Goal: Communication & Community: Participate in discussion

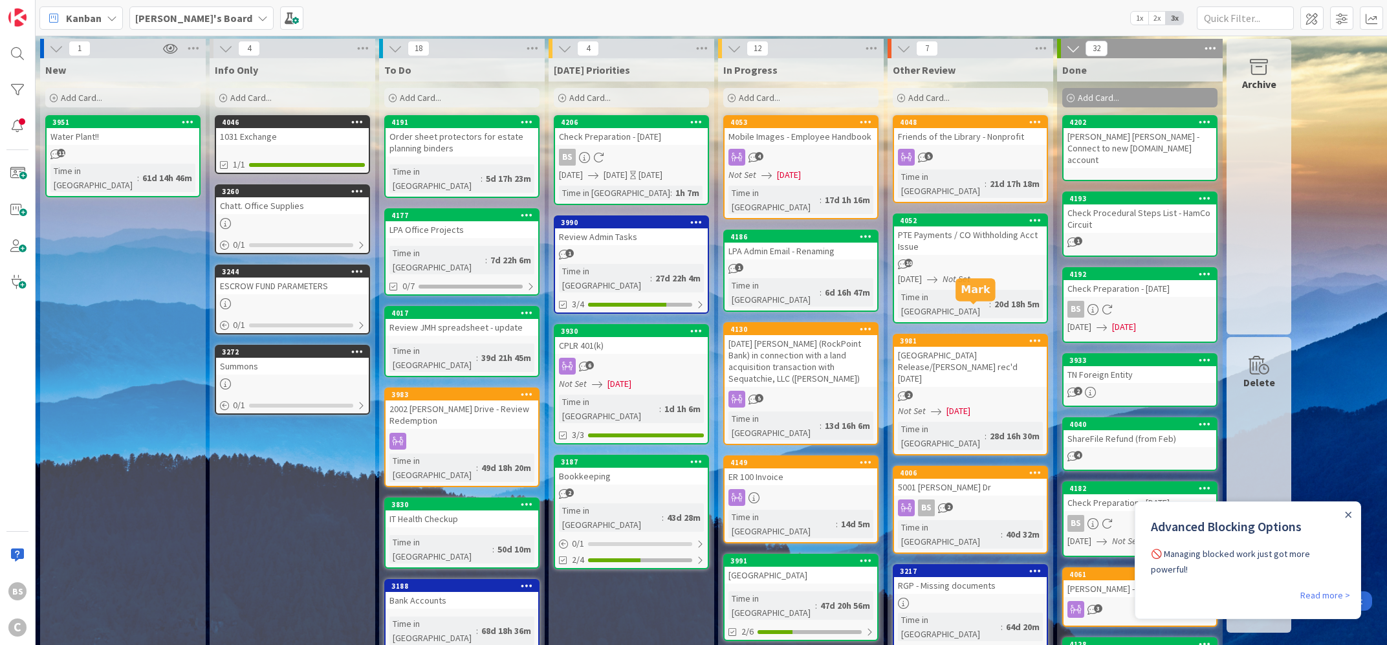
click at [936, 336] on div "3981" at bounding box center [973, 340] width 147 height 9
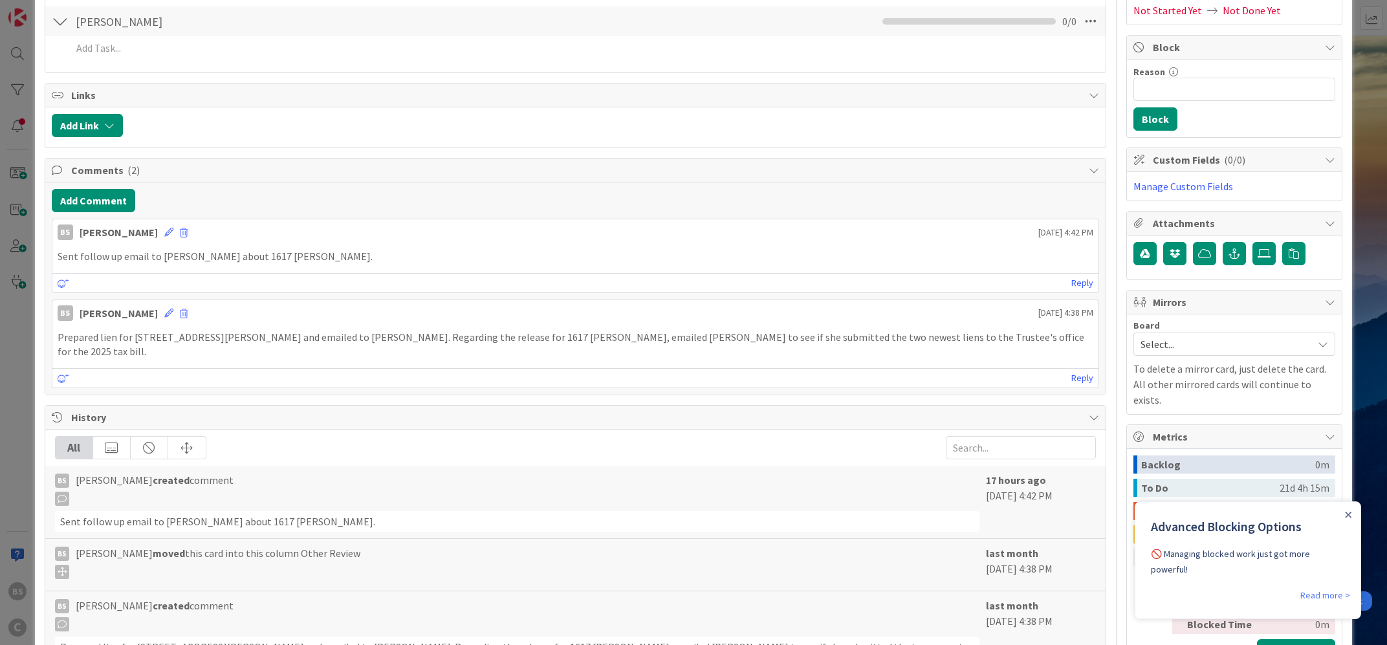
scroll to position [234, 0]
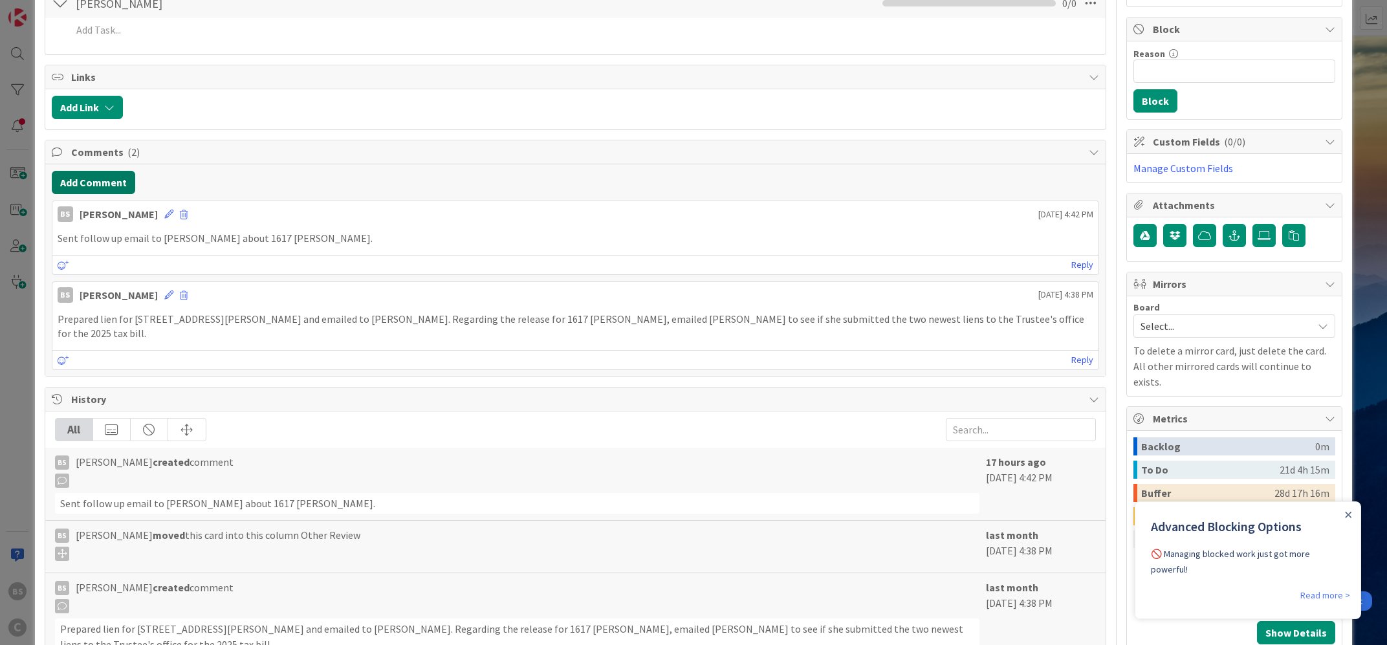
click at [87, 178] on button "Add Comment" at bounding box center [93, 182] width 83 height 23
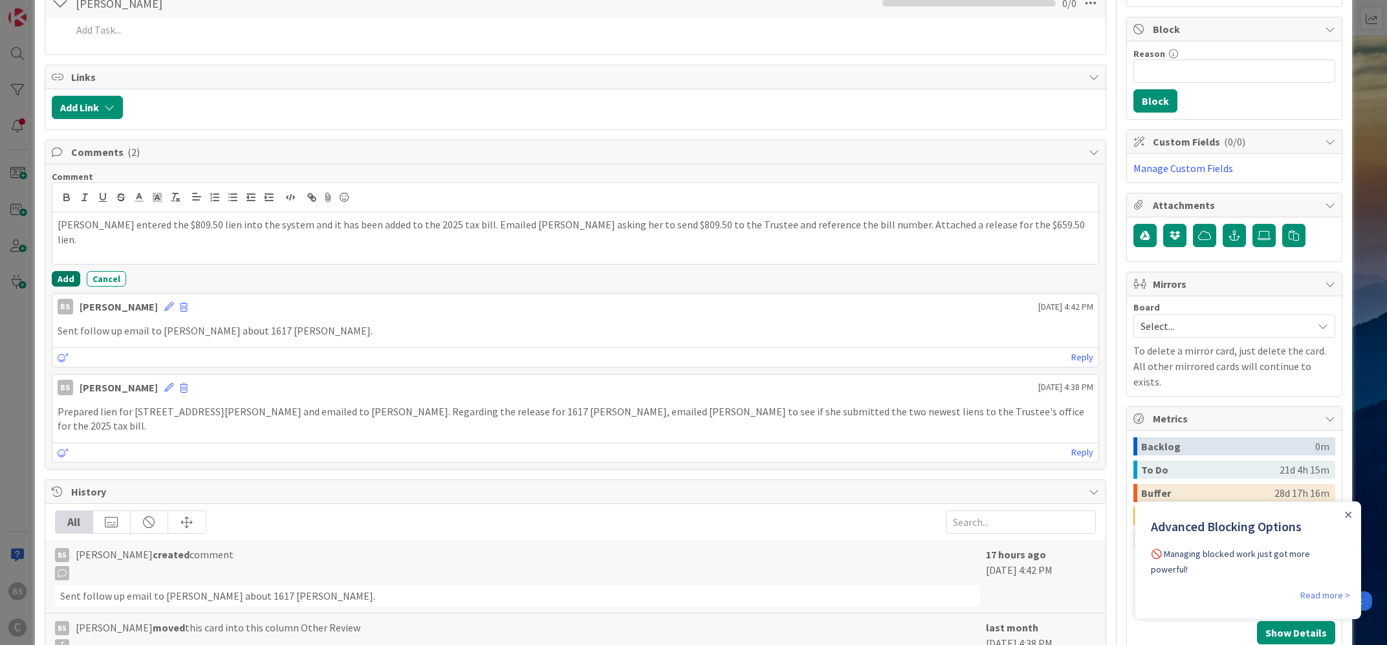
click at [65, 282] on button "Add" at bounding box center [66, 279] width 28 height 16
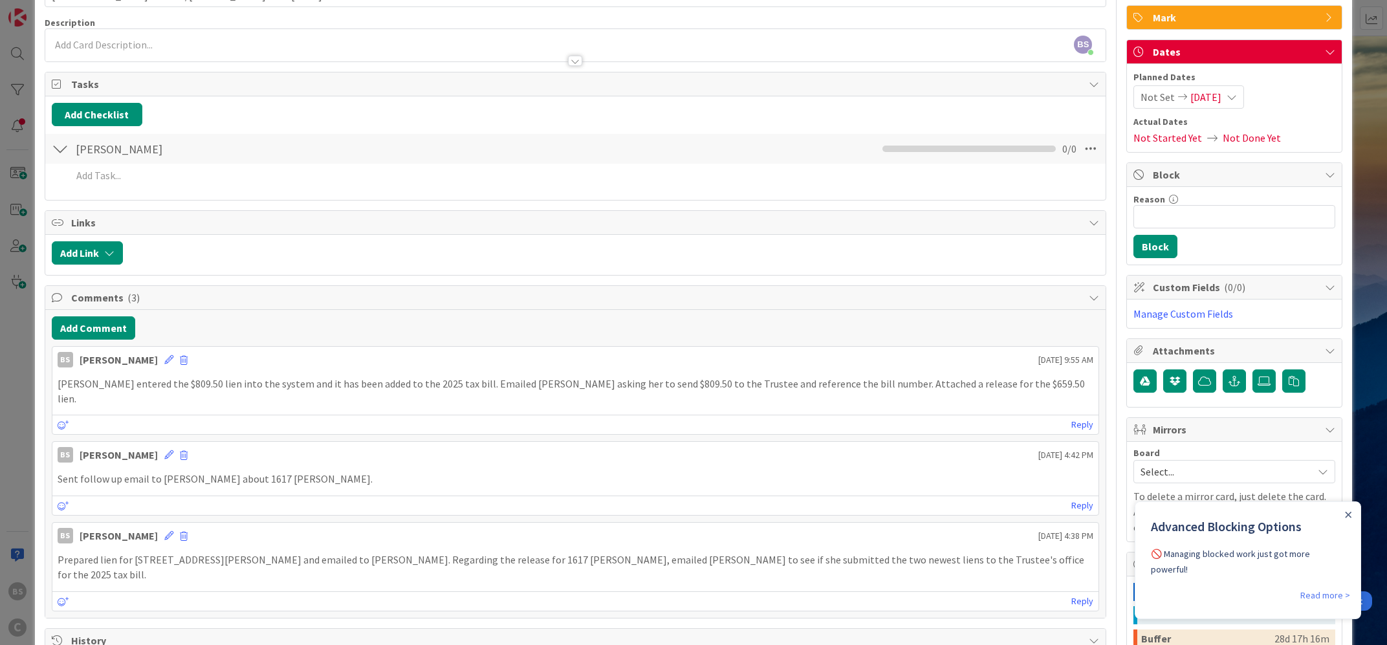
scroll to position [0, 0]
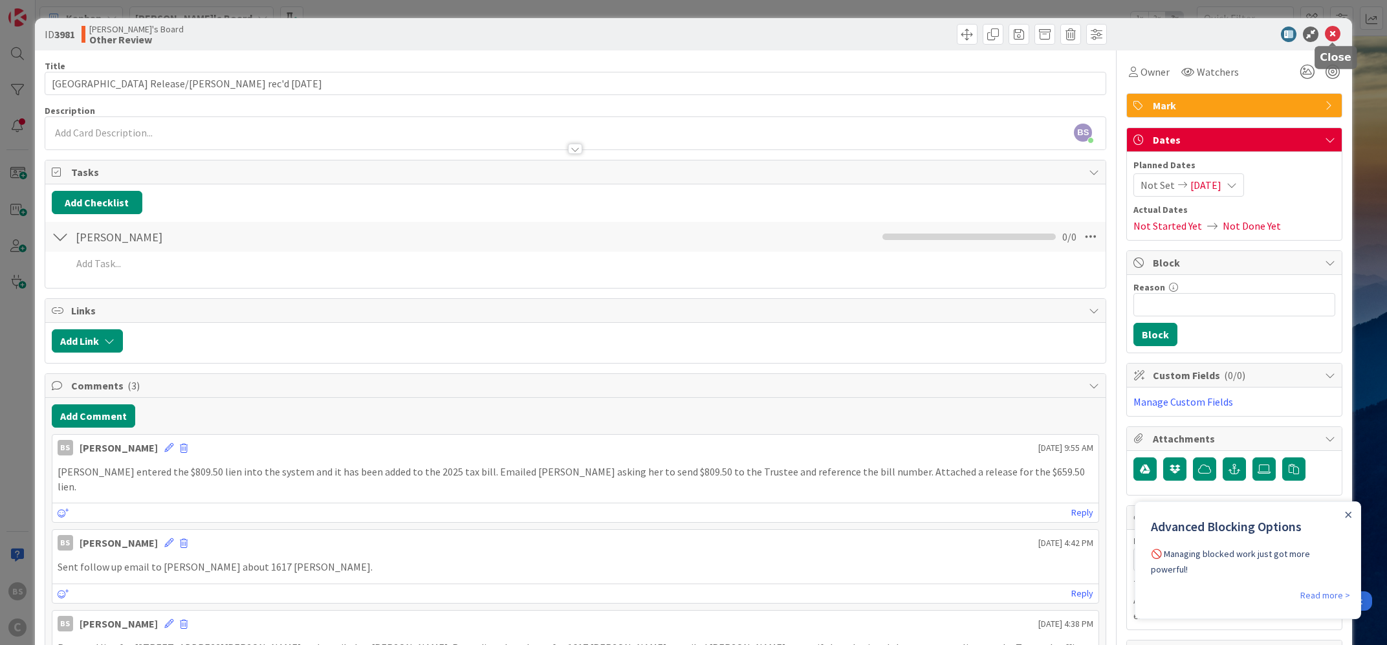
click at [1336, 29] on icon at bounding box center [1333, 35] width 16 height 16
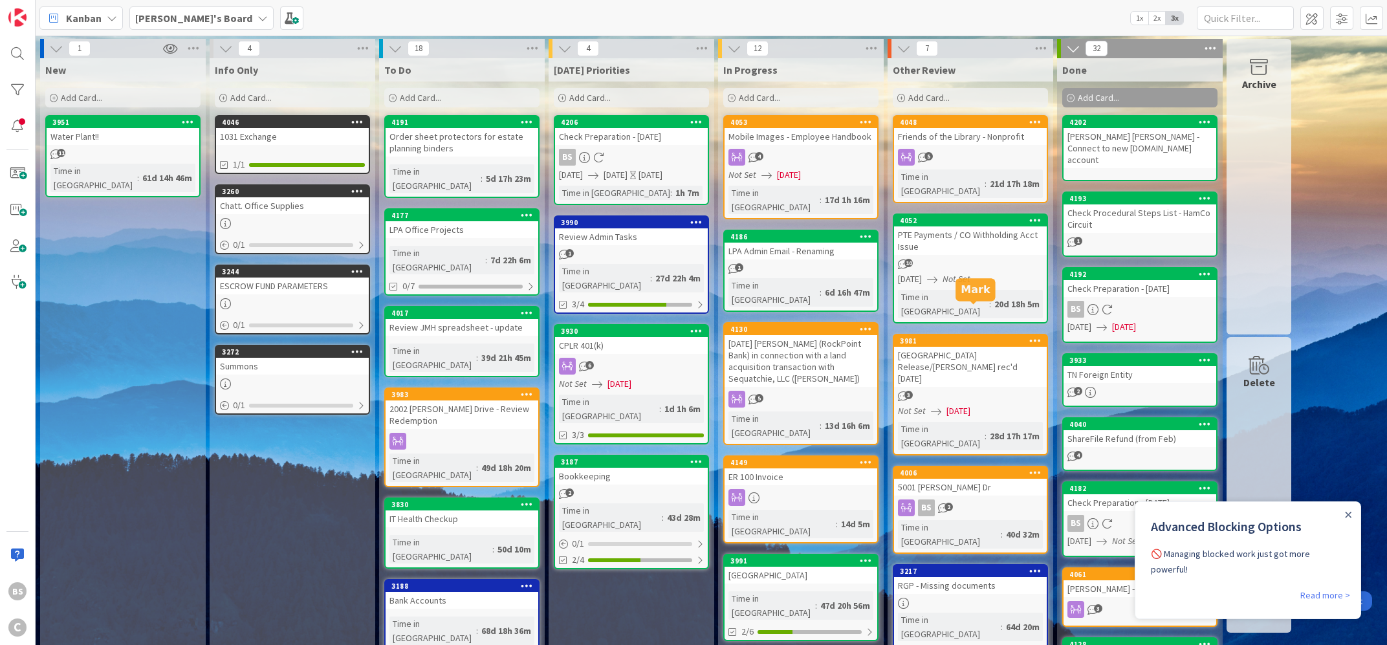
click at [947, 336] on div "3981" at bounding box center [973, 340] width 147 height 9
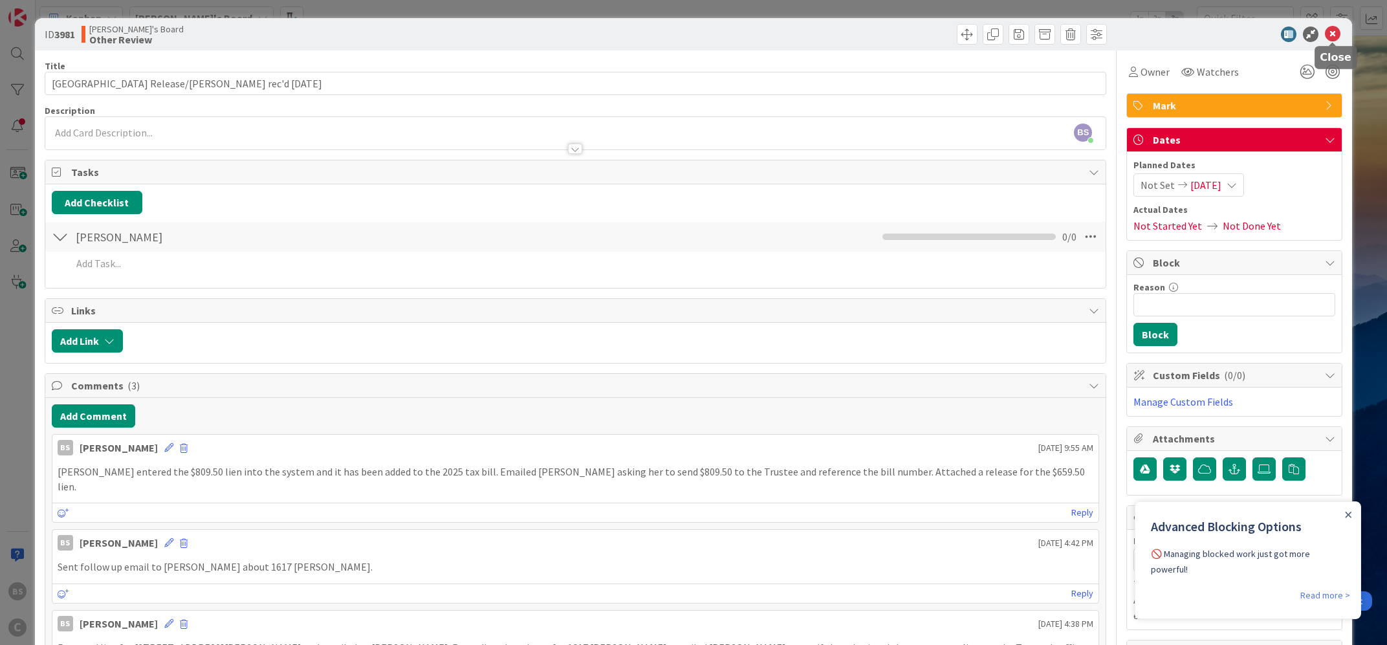
click at [1332, 28] on icon at bounding box center [1333, 35] width 16 height 16
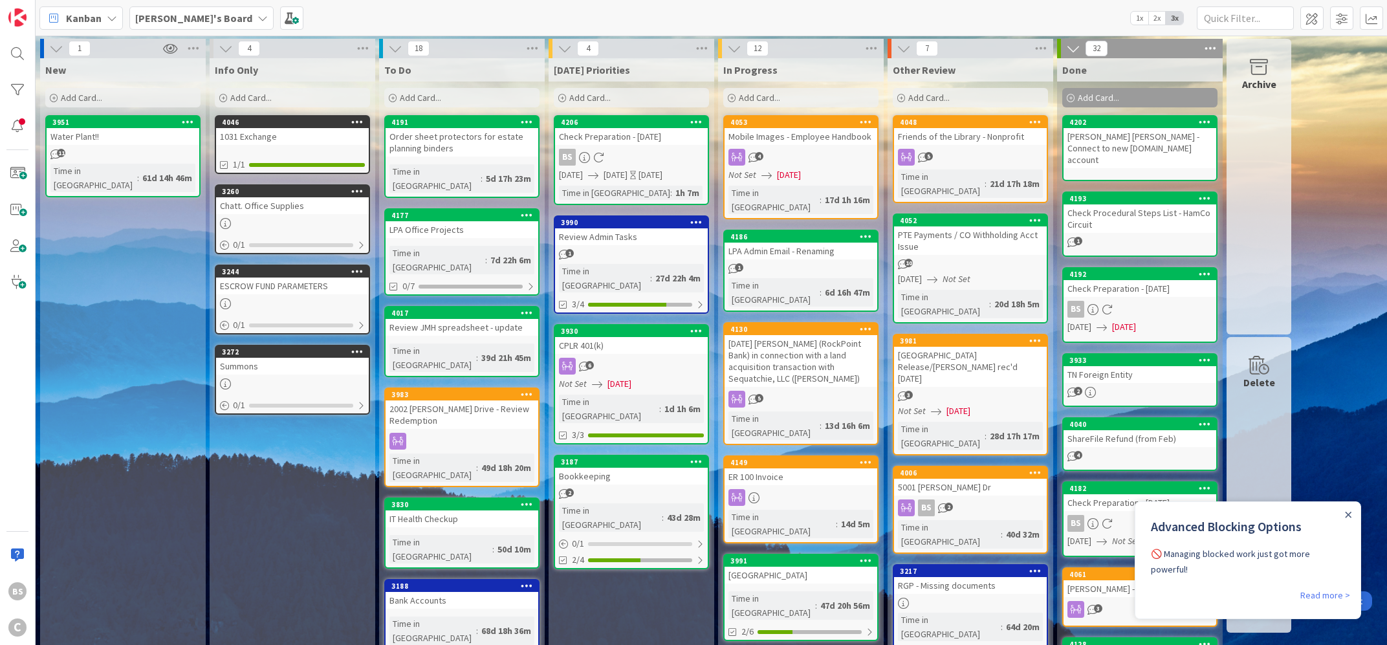
click at [948, 404] on span "[DATE]" at bounding box center [959, 411] width 24 height 14
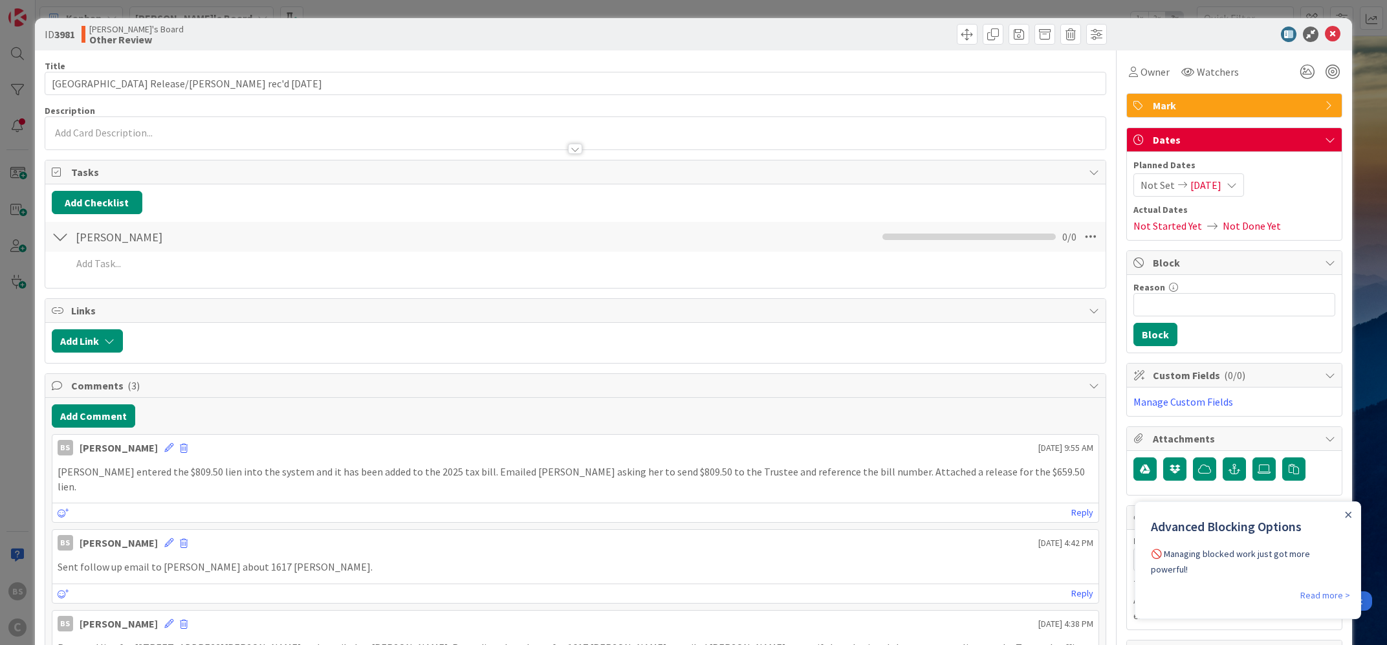
click at [1170, 192] on span "Not Set" at bounding box center [1158, 185] width 34 height 16
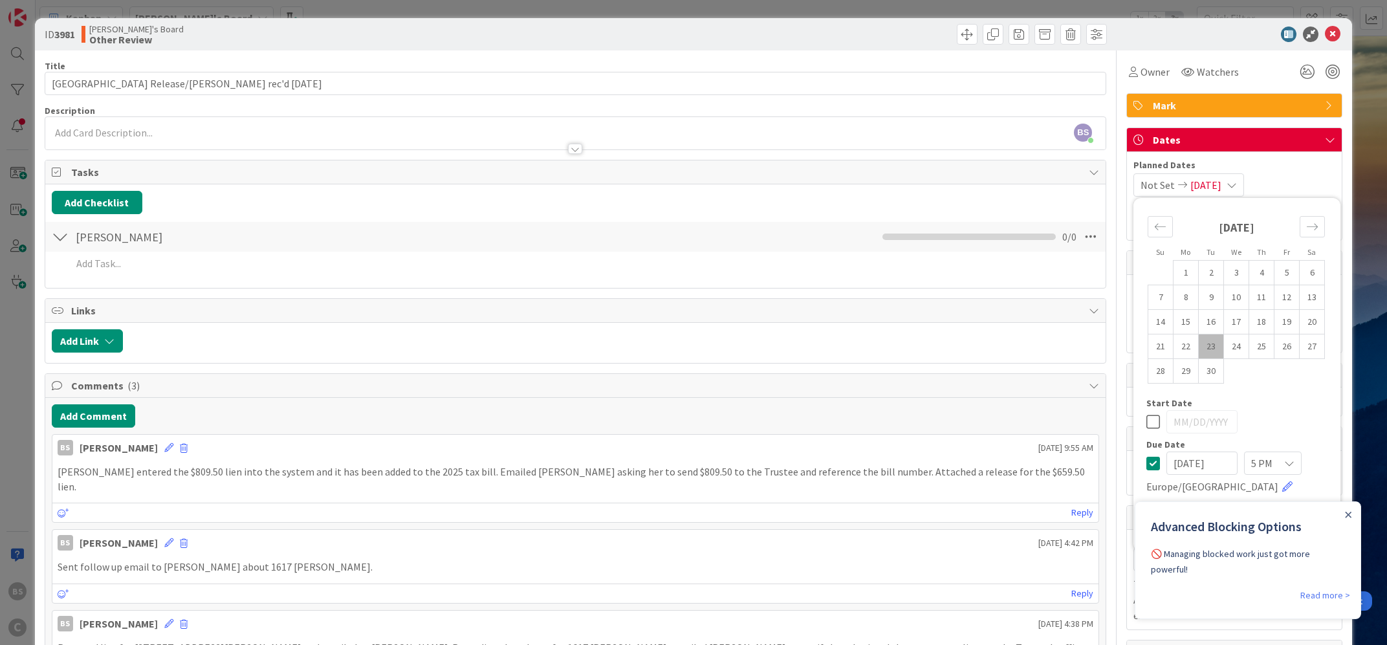
drag, startPoint x: 1150, startPoint y: 473, endPoint x: 1150, endPoint y: 463, distance: 9.7
click at [1151, 472] on div "[DATE] 5 PM [GEOGRAPHIC_DATA]/[GEOGRAPHIC_DATA]" at bounding box center [1236, 473] width 181 height 43
click at [1151, 461] on icon at bounding box center [1153, 463] width 14 height 16
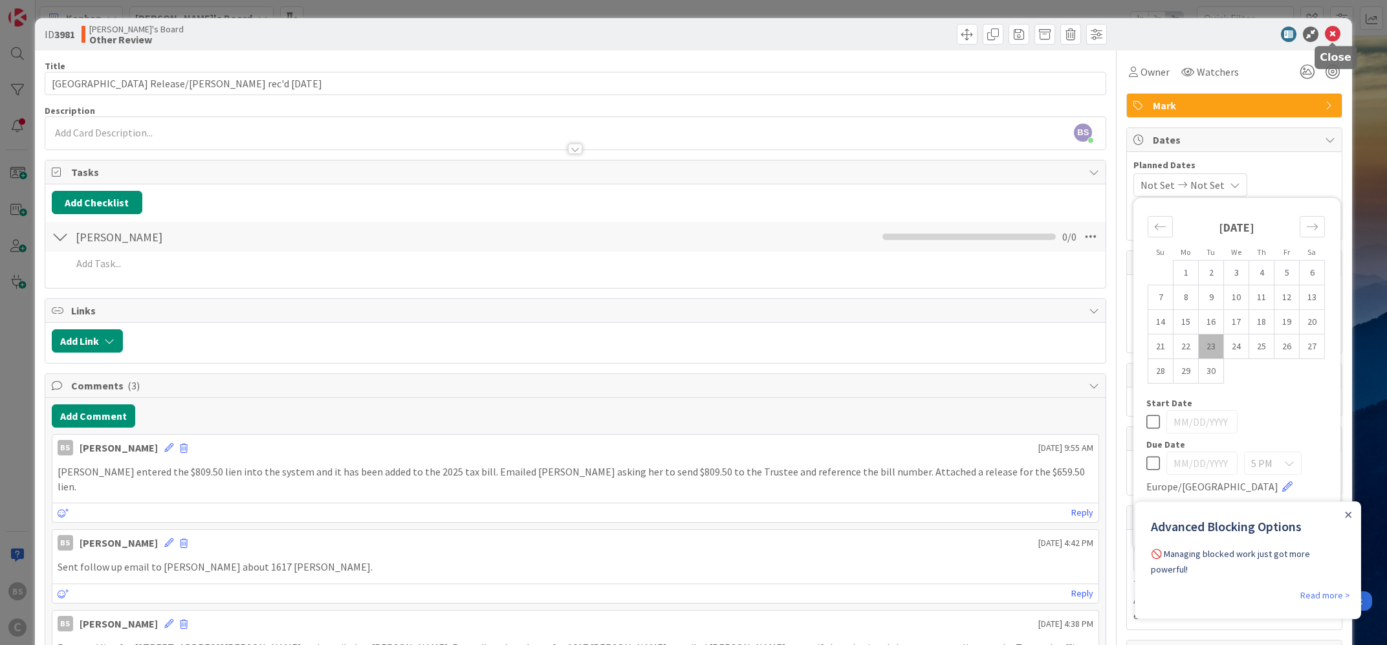
click at [1331, 35] on icon at bounding box center [1333, 35] width 16 height 16
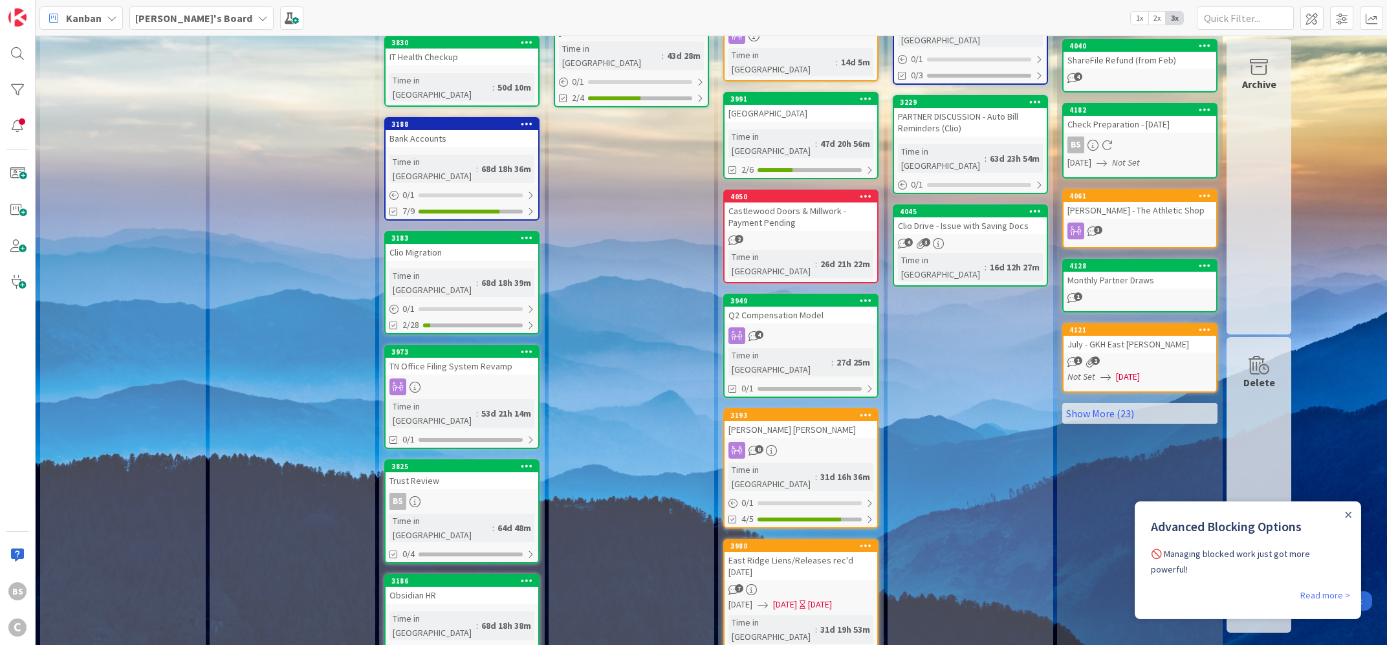
scroll to position [501, 0]
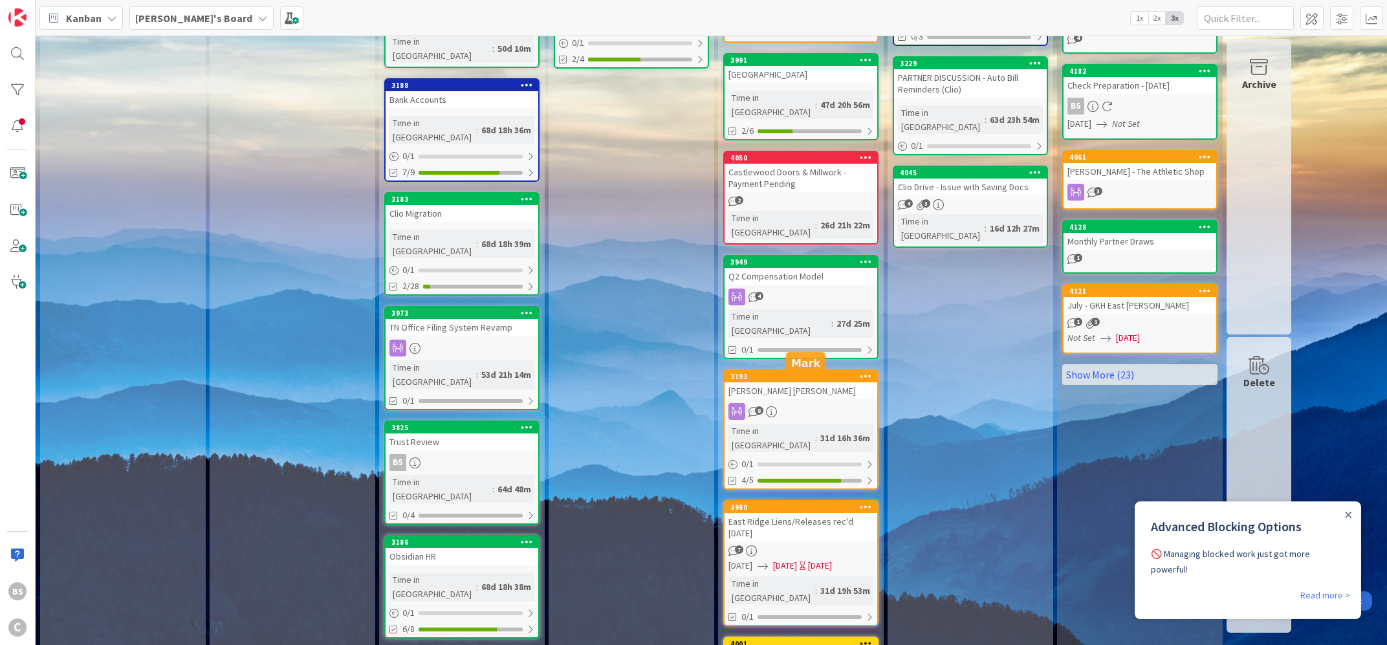
click at [778, 503] on div "3980" at bounding box center [803, 507] width 147 height 9
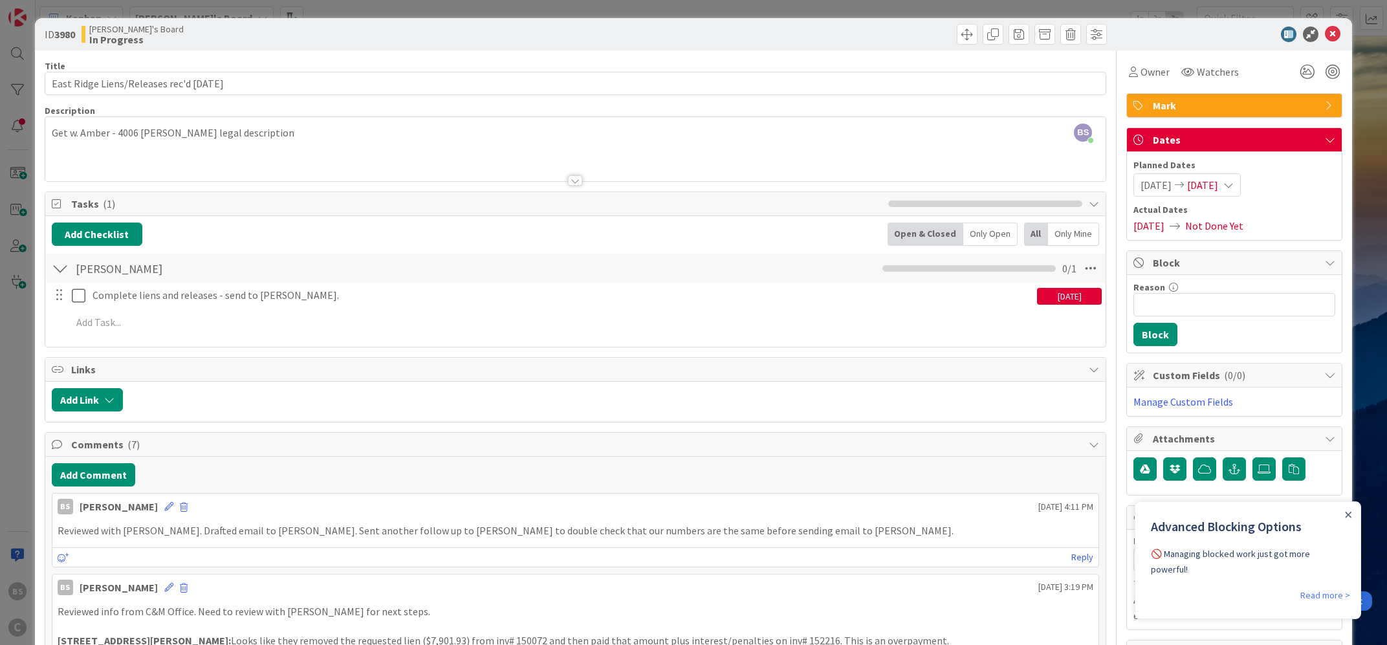
click at [1343, 27] on div "ID 3980 [PERSON_NAME]'s Board In Progress" at bounding box center [694, 34] width 1318 height 32
click at [1329, 33] on icon at bounding box center [1333, 35] width 16 height 16
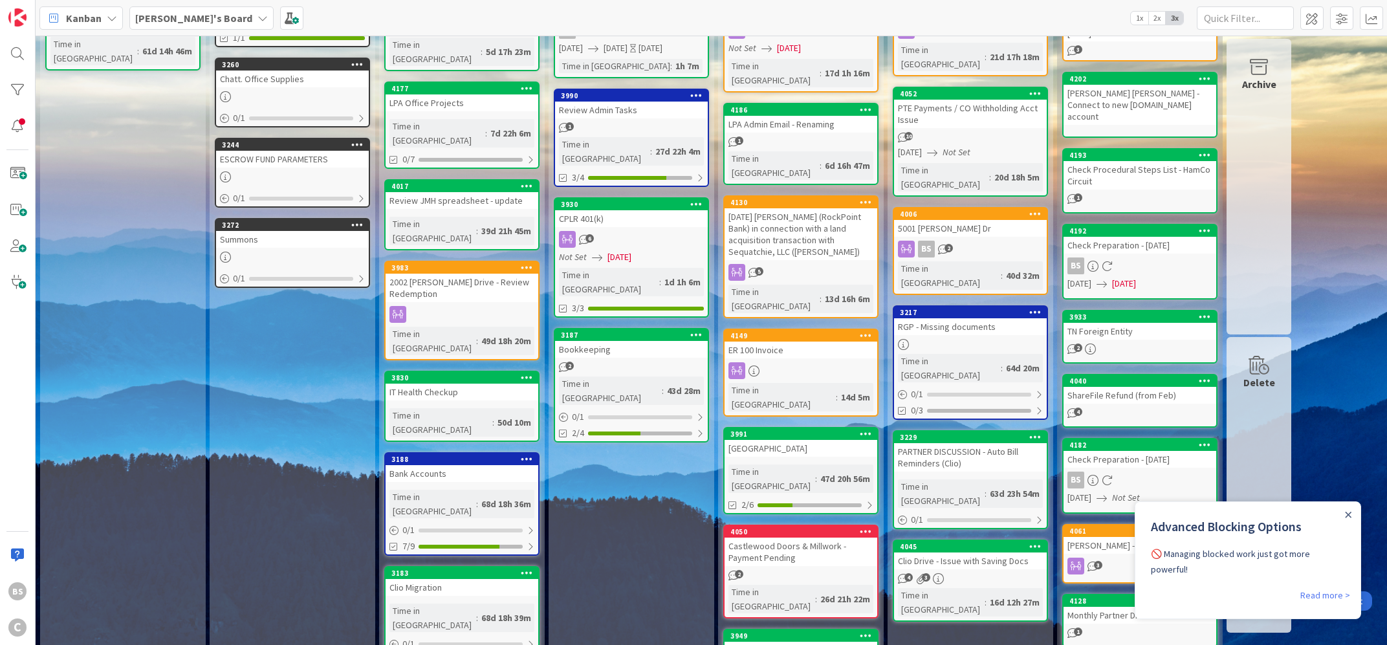
scroll to position [111, 0]
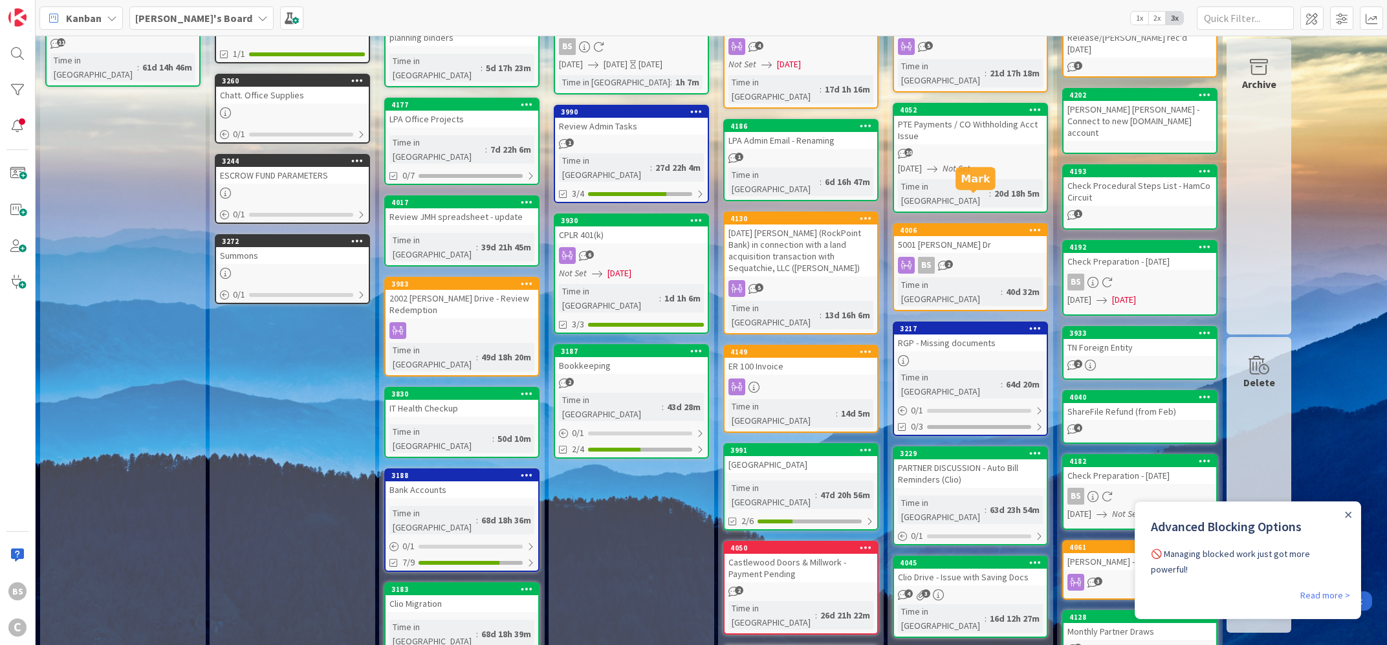
click at [944, 226] on div "4006" at bounding box center [973, 230] width 147 height 9
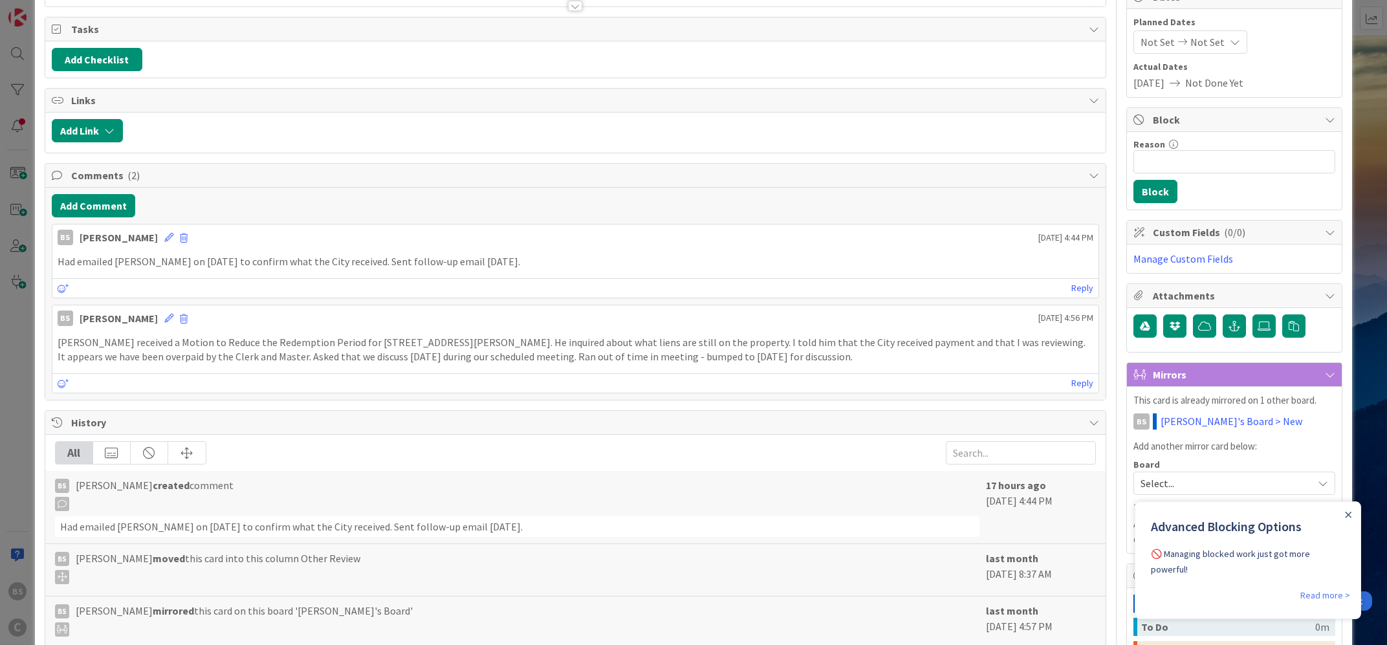
scroll to position [113, 0]
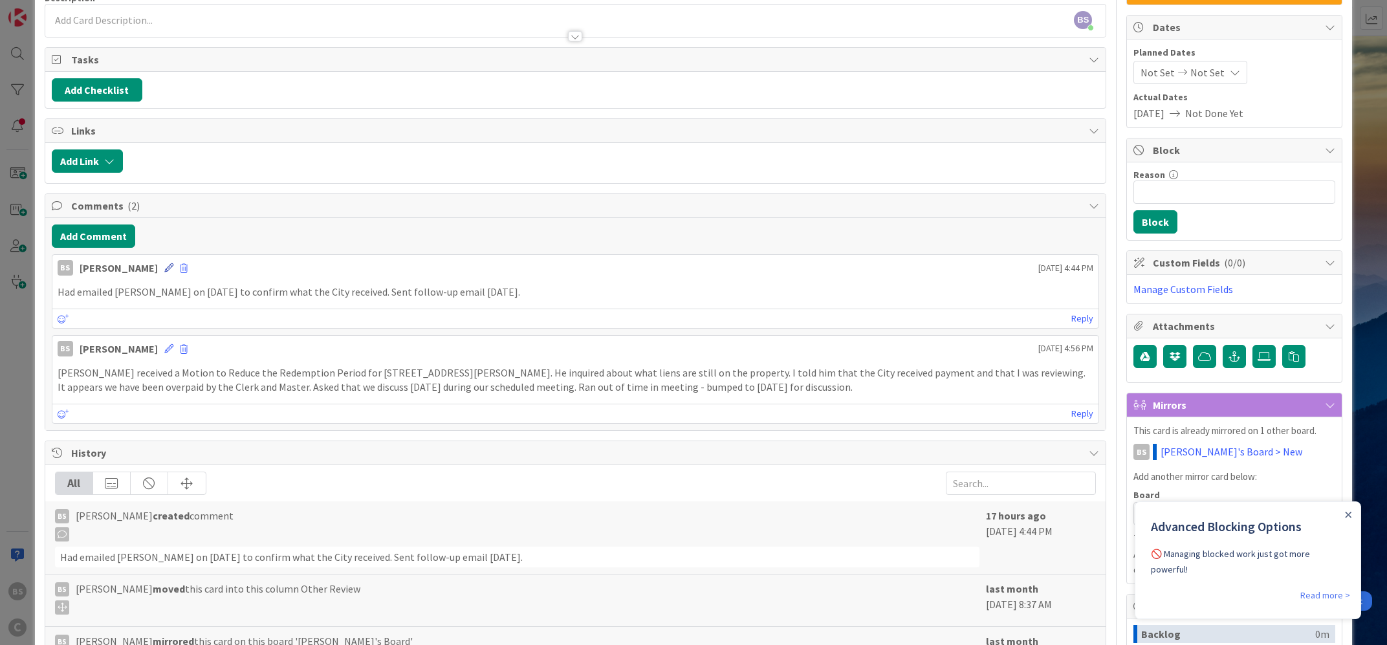
click at [164, 266] on icon at bounding box center [168, 267] width 9 height 9
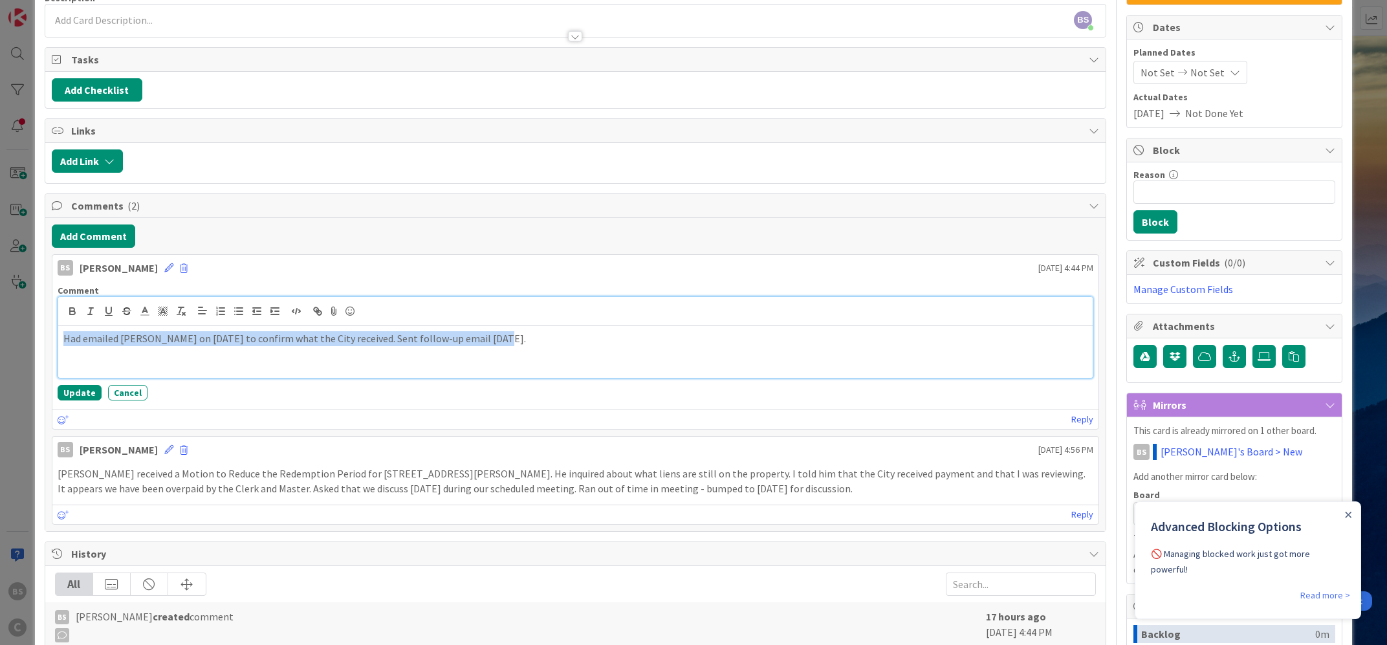
drag, startPoint x: 534, startPoint y: 340, endPoint x: 28, endPoint y: 364, distance: 505.9
click at [58, 364] on div "Had emailed [PERSON_NAME] on [DATE] to confirm what the City received. Sent fol…" at bounding box center [575, 352] width 1035 height 52
copy p "Had emailed [PERSON_NAME] on [DATE] to confirm what the City received. Sent fol…"
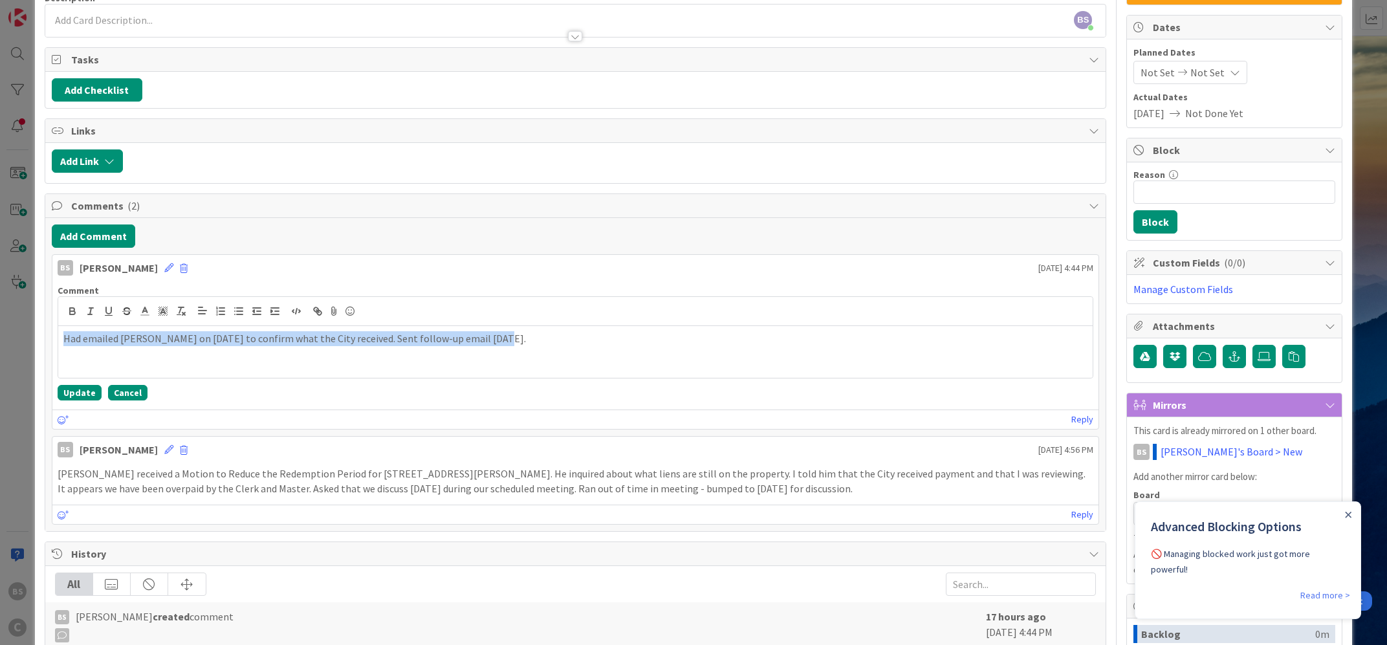
click at [115, 400] on button "Cancel" at bounding box center [127, 393] width 39 height 16
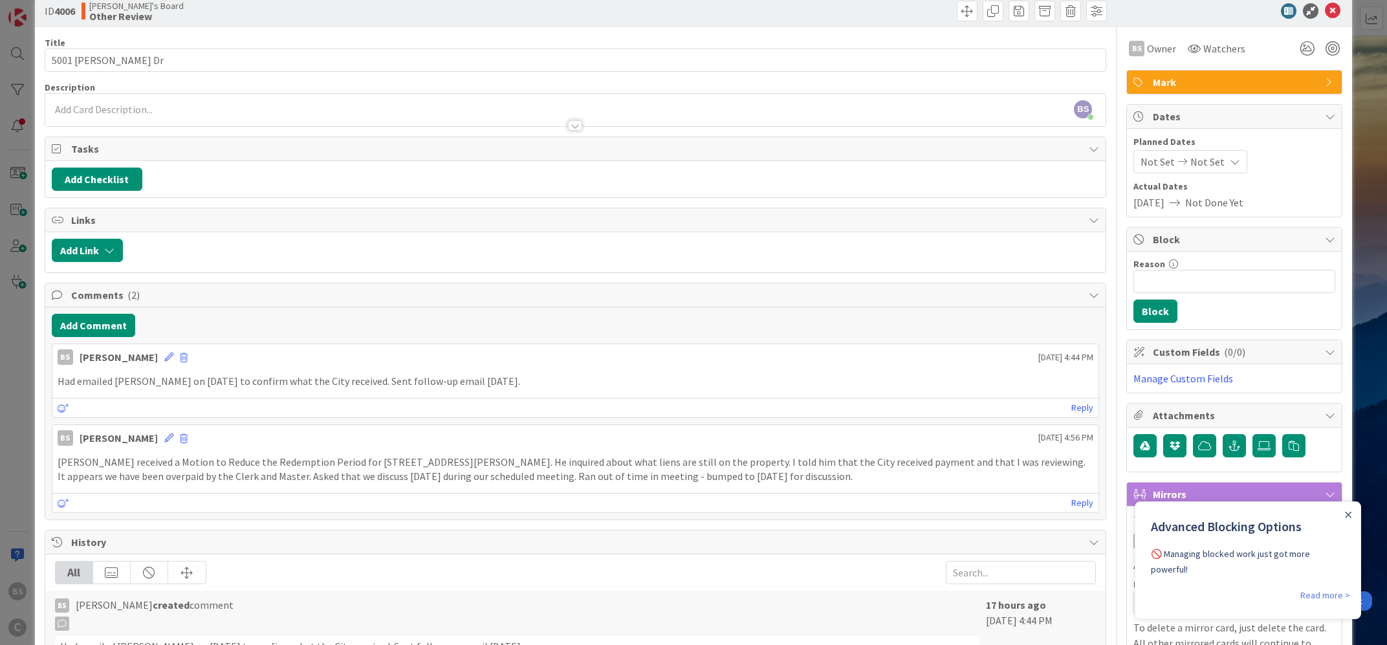
scroll to position [0, 0]
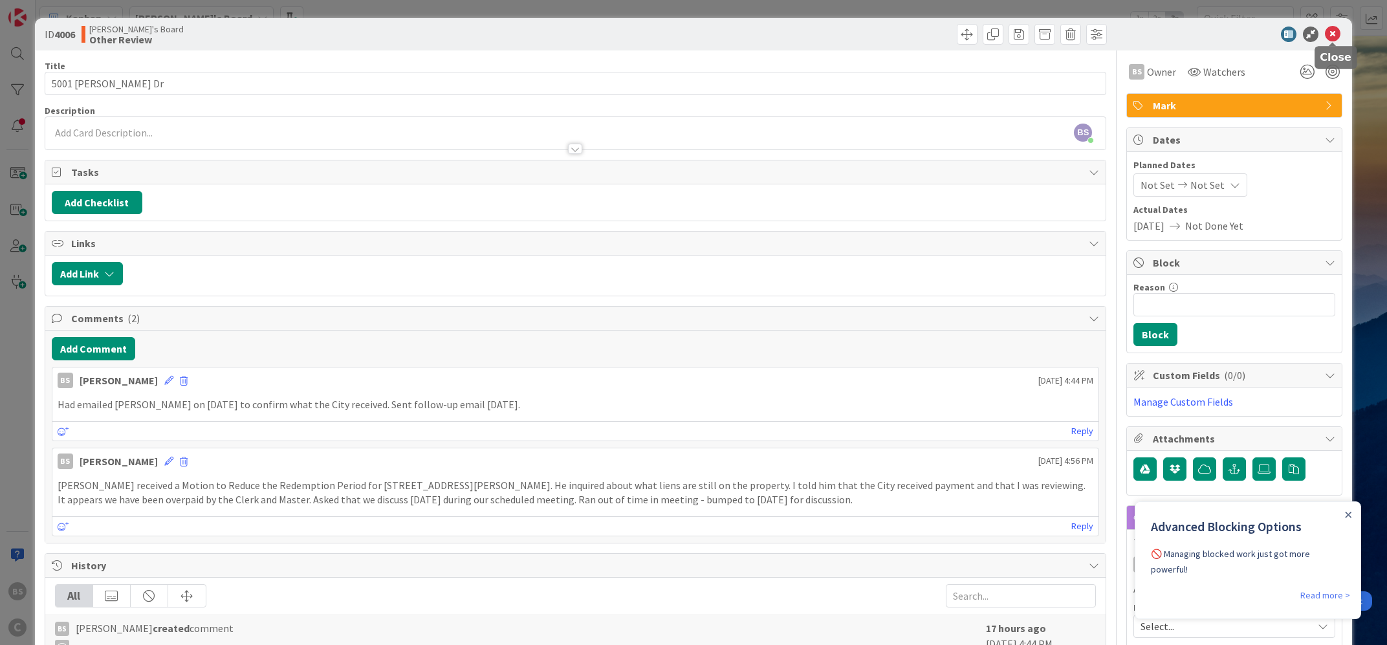
click at [1334, 30] on icon at bounding box center [1333, 35] width 16 height 16
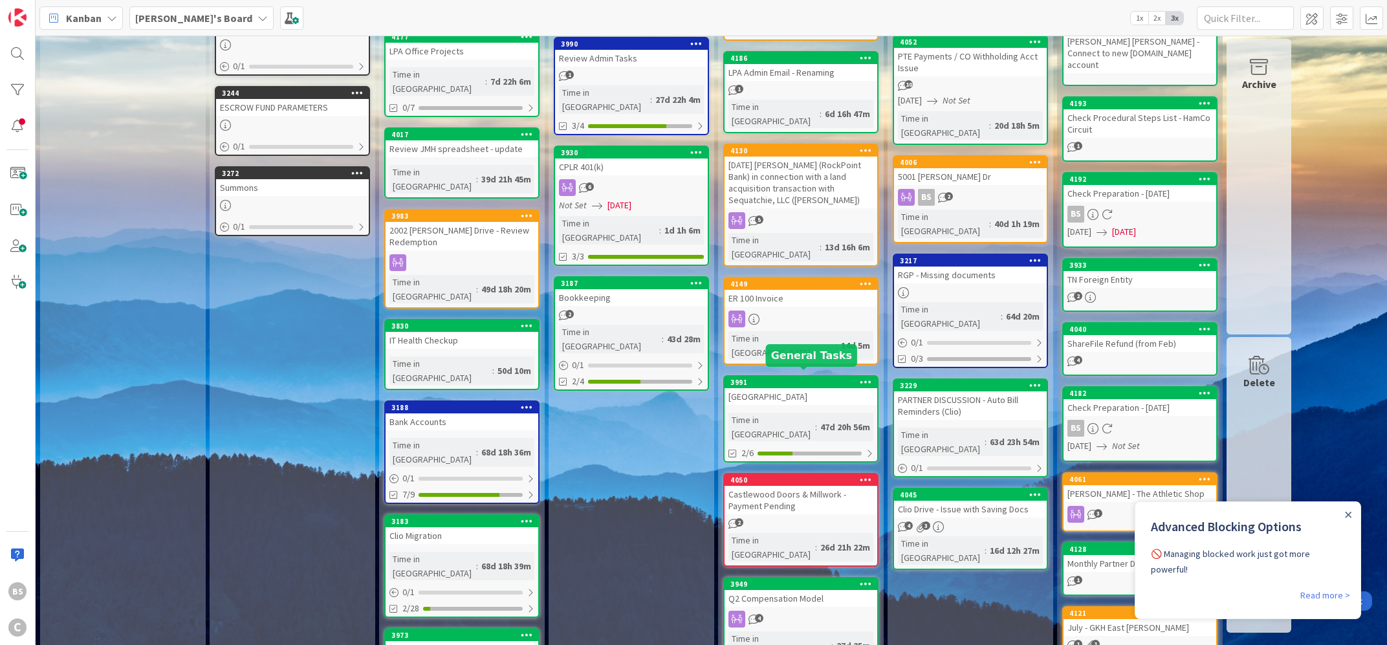
scroll to position [501, 0]
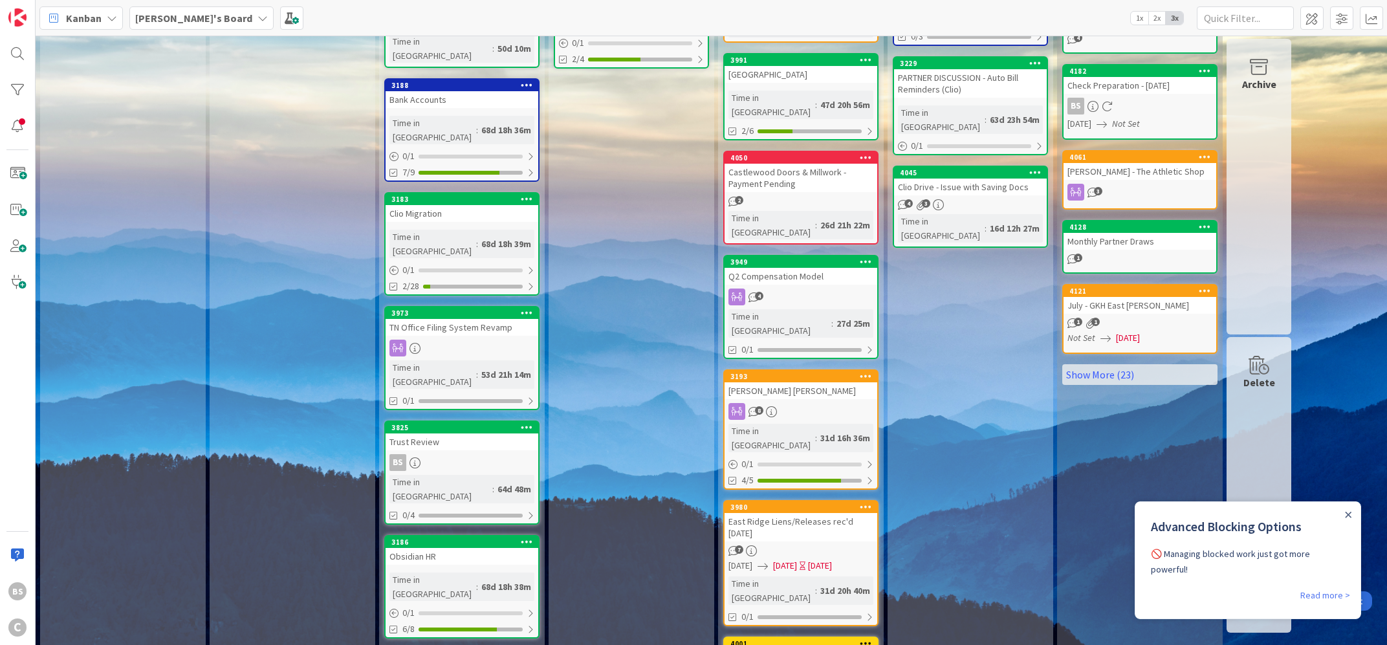
click at [776, 503] on div "3980" at bounding box center [803, 507] width 147 height 9
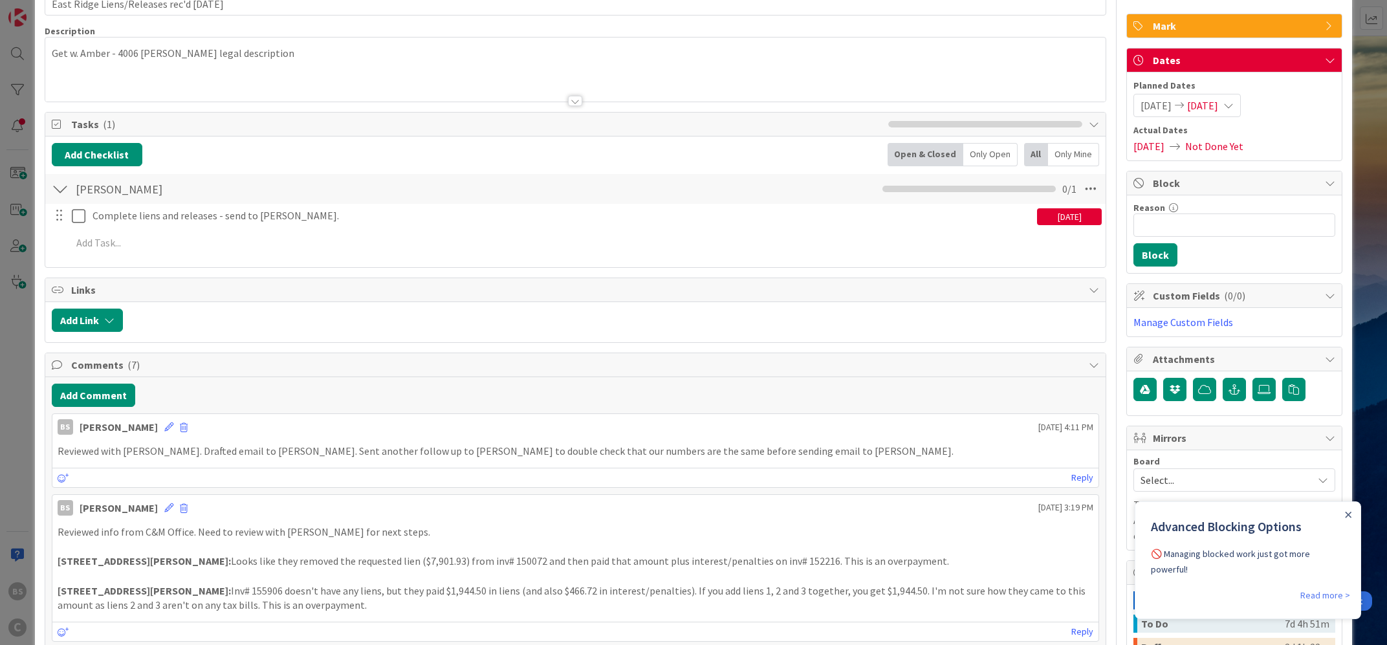
scroll to position [156, 0]
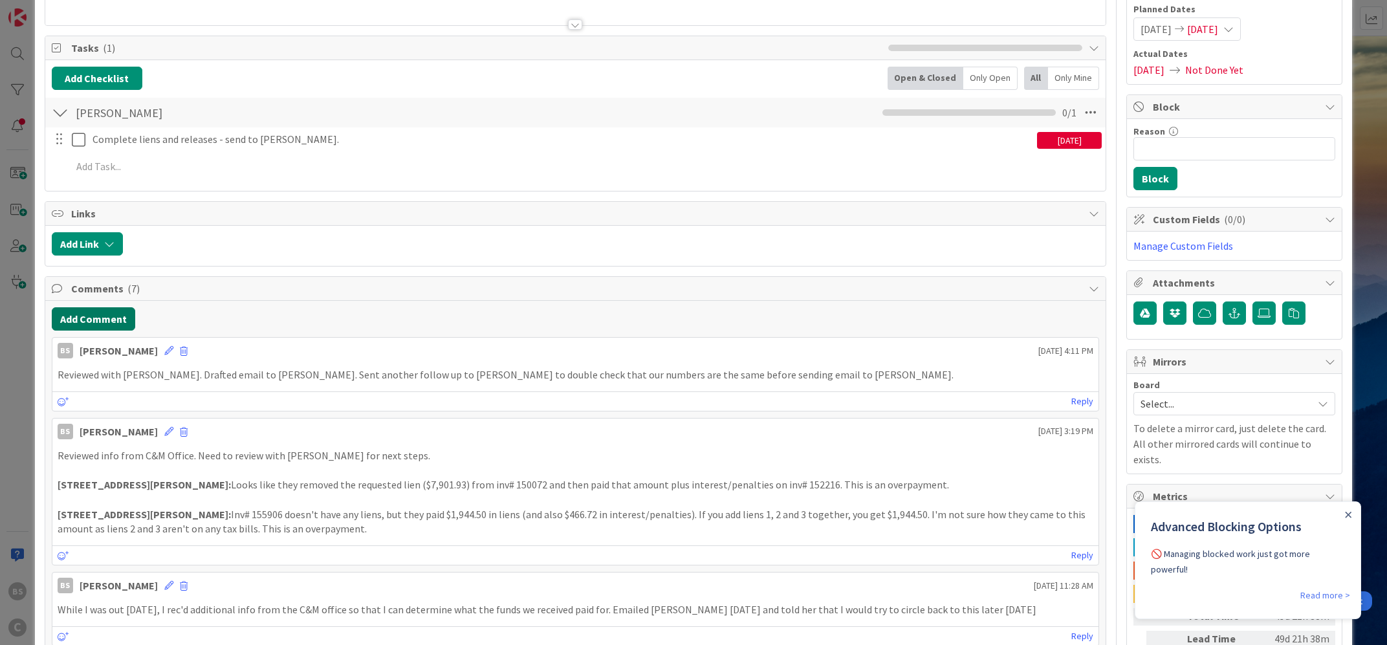
click at [118, 318] on button "Add Comment" at bounding box center [93, 318] width 83 height 23
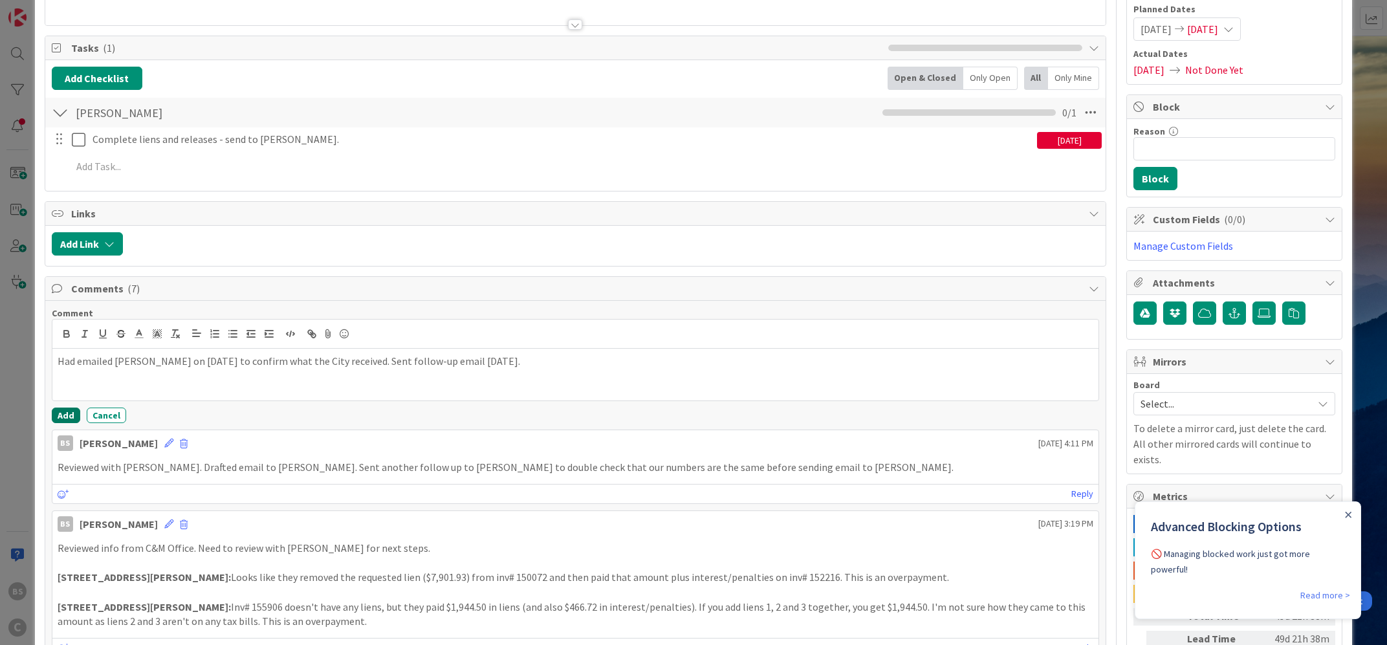
click at [63, 415] on button "Add" at bounding box center [66, 416] width 28 height 16
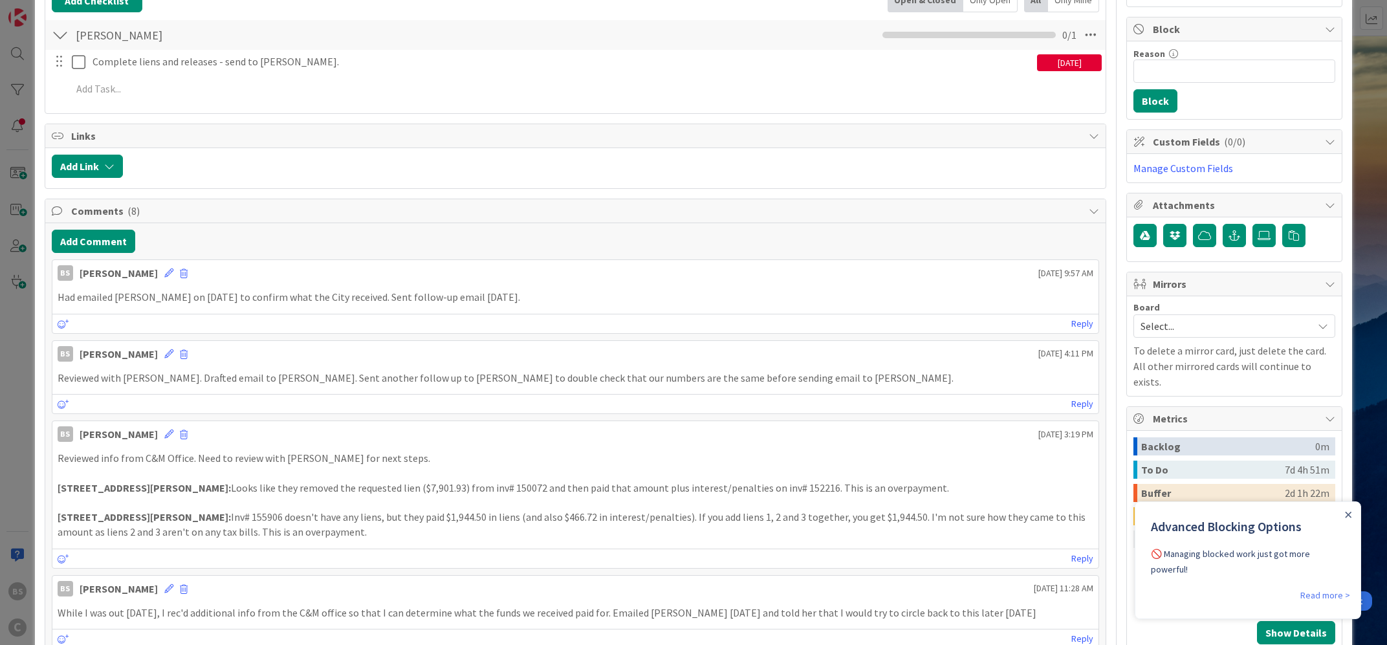
scroll to position [0, 0]
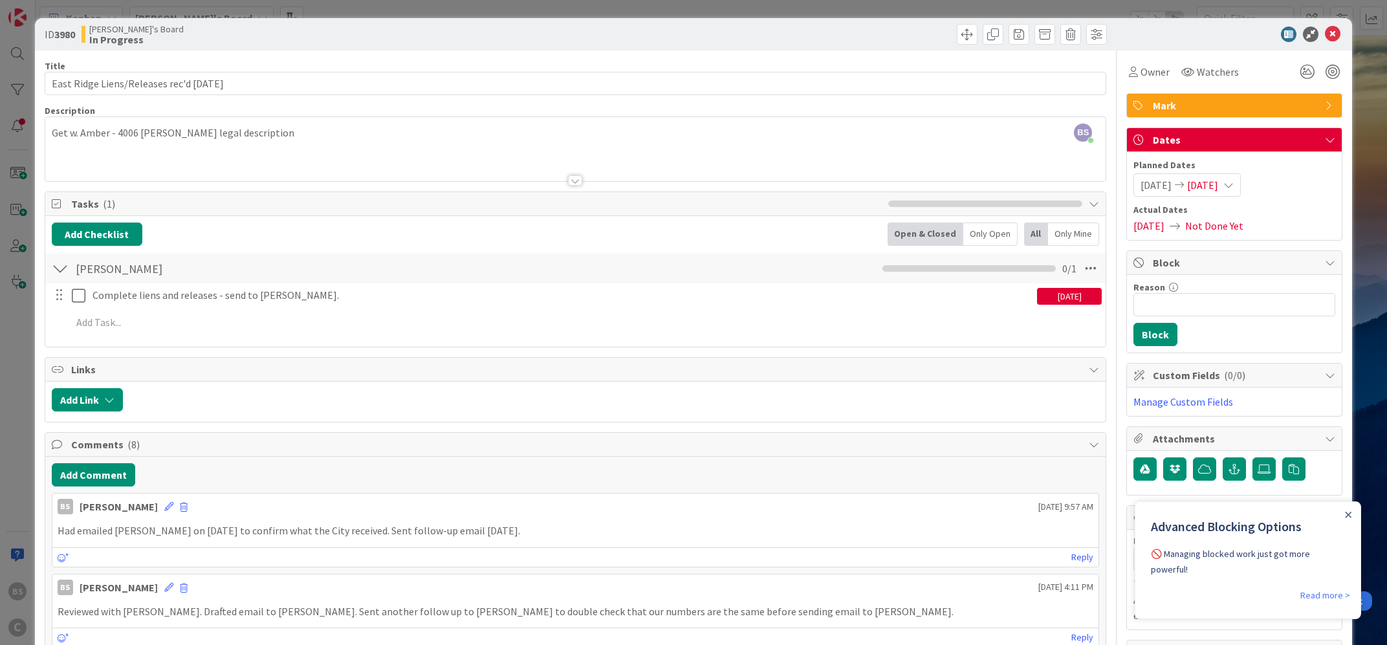
click at [1336, 36] on icon at bounding box center [1333, 35] width 16 height 16
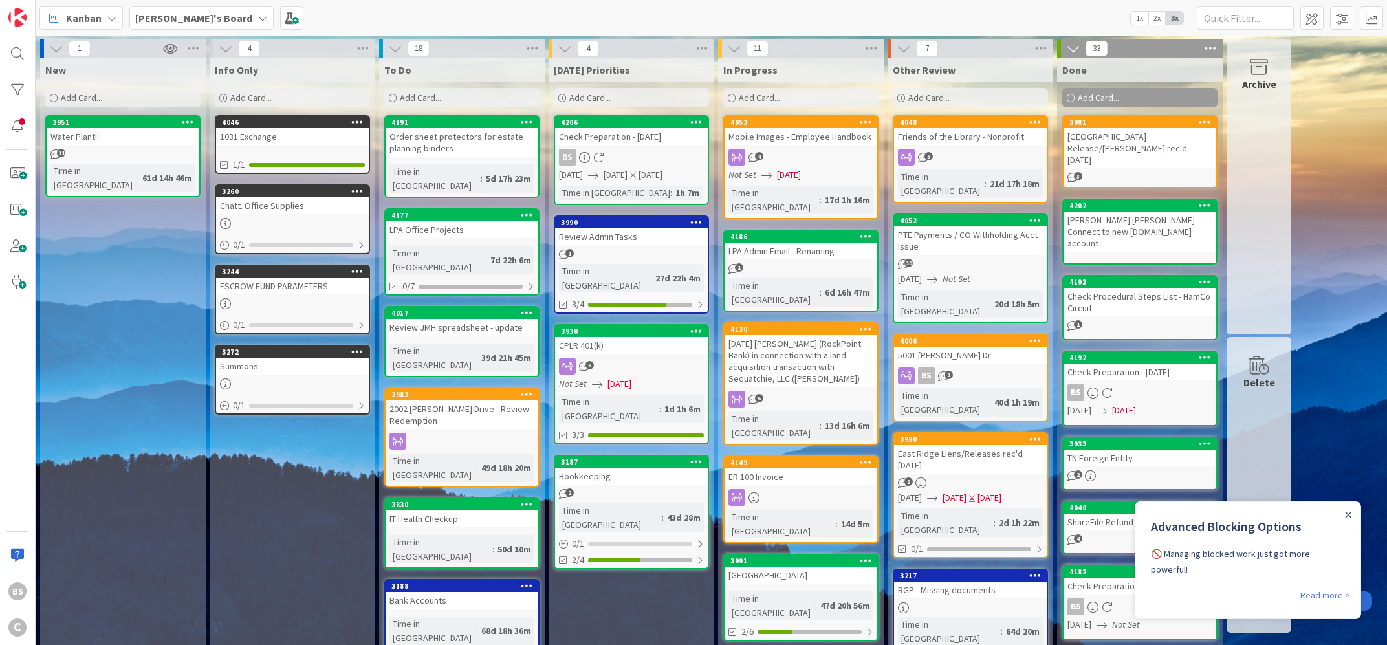
click at [221, 48] on icon at bounding box center [226, 48] width 14 height 14
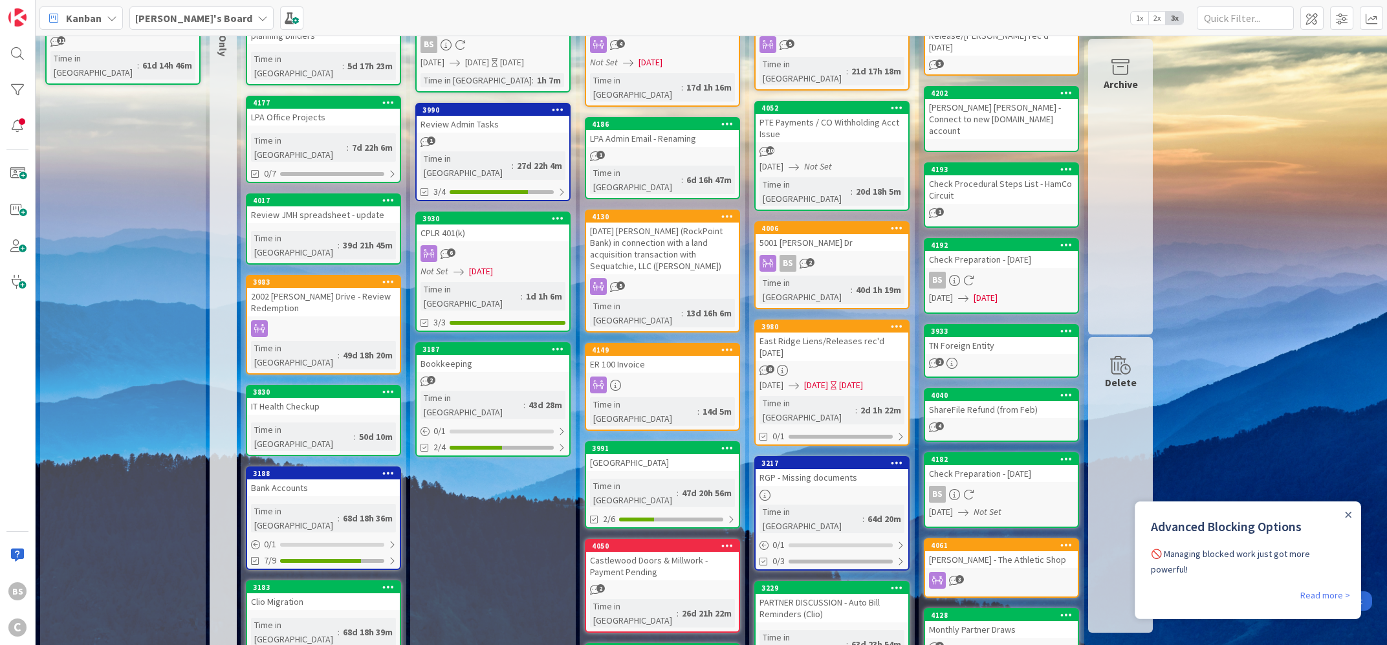
scroll to position [156, 0]
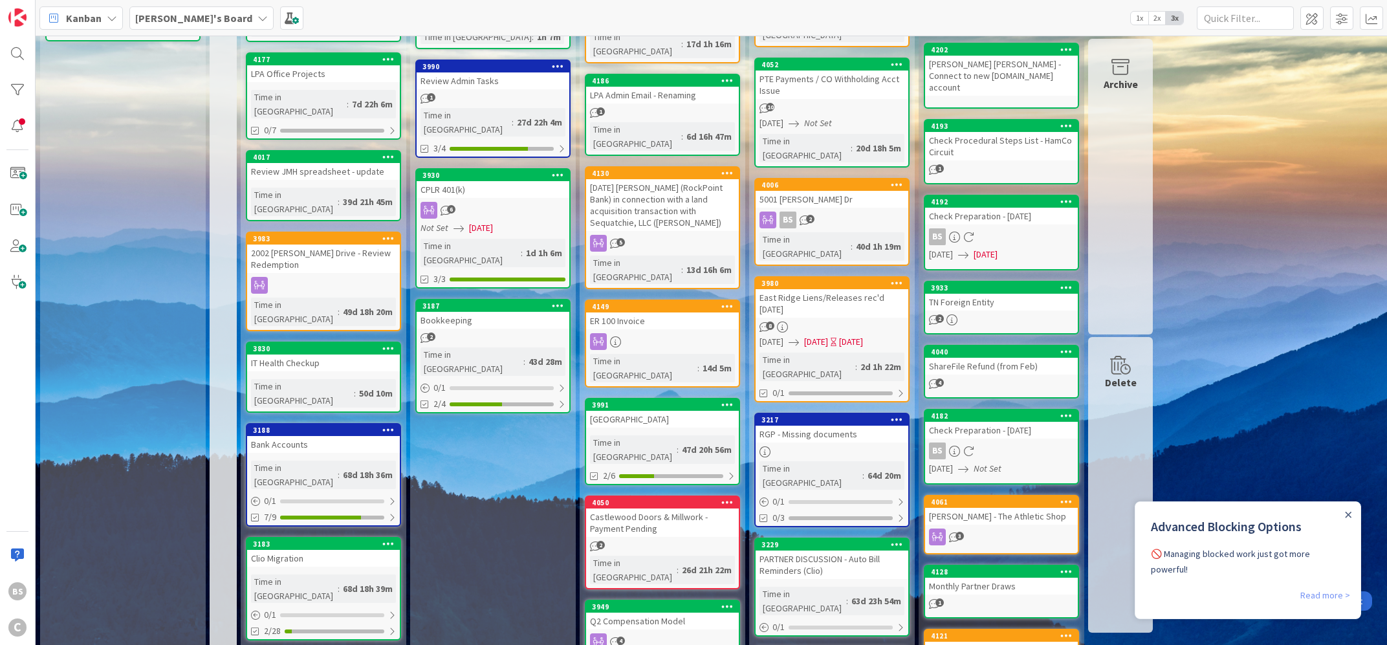
click at [1313, 587] on link "Read more >" at bounding box center [1325, 595] width 50 height 16
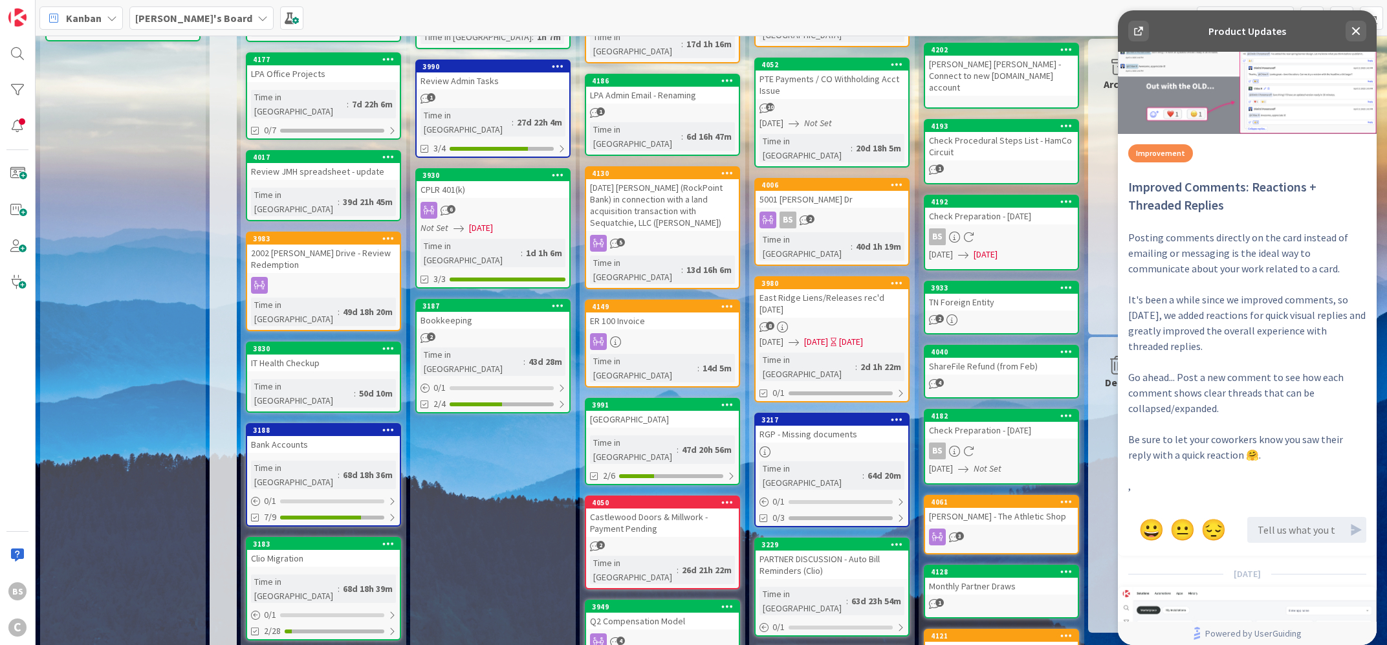
scroll to position [4135, 0]
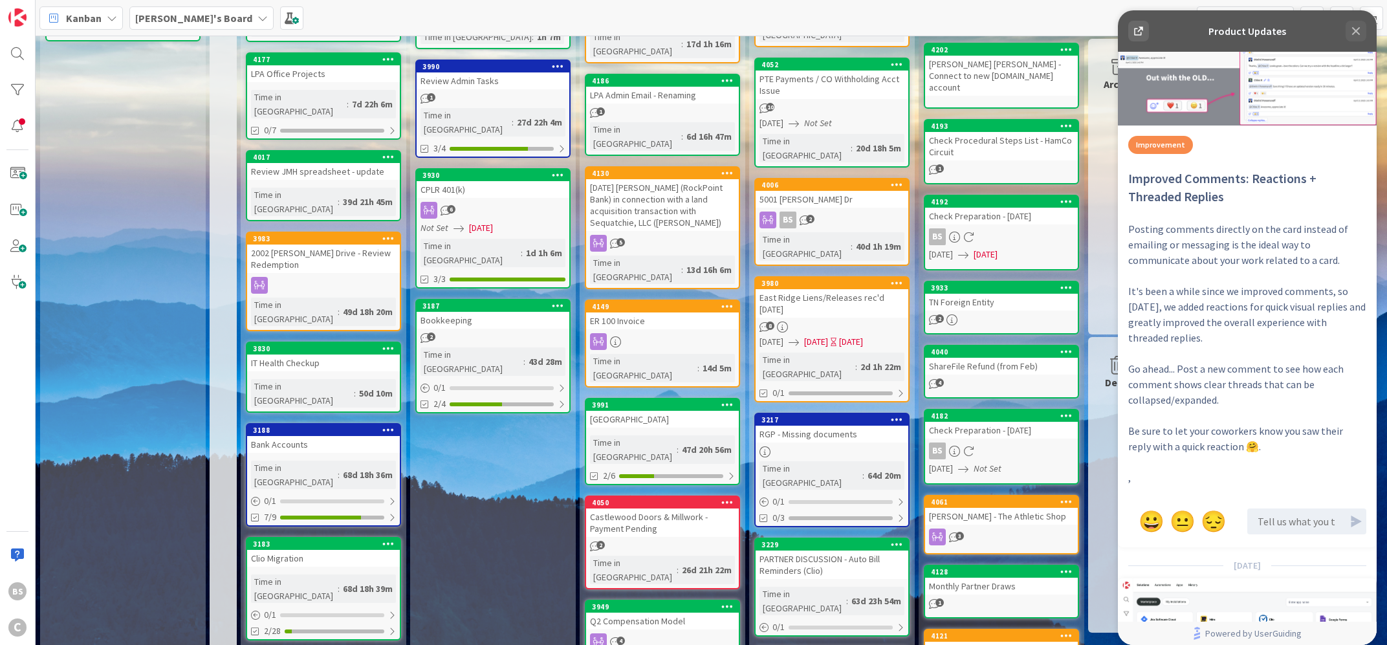
click at [1357, 28] on icon at bounding box center [1356, 31] width 16 height 16
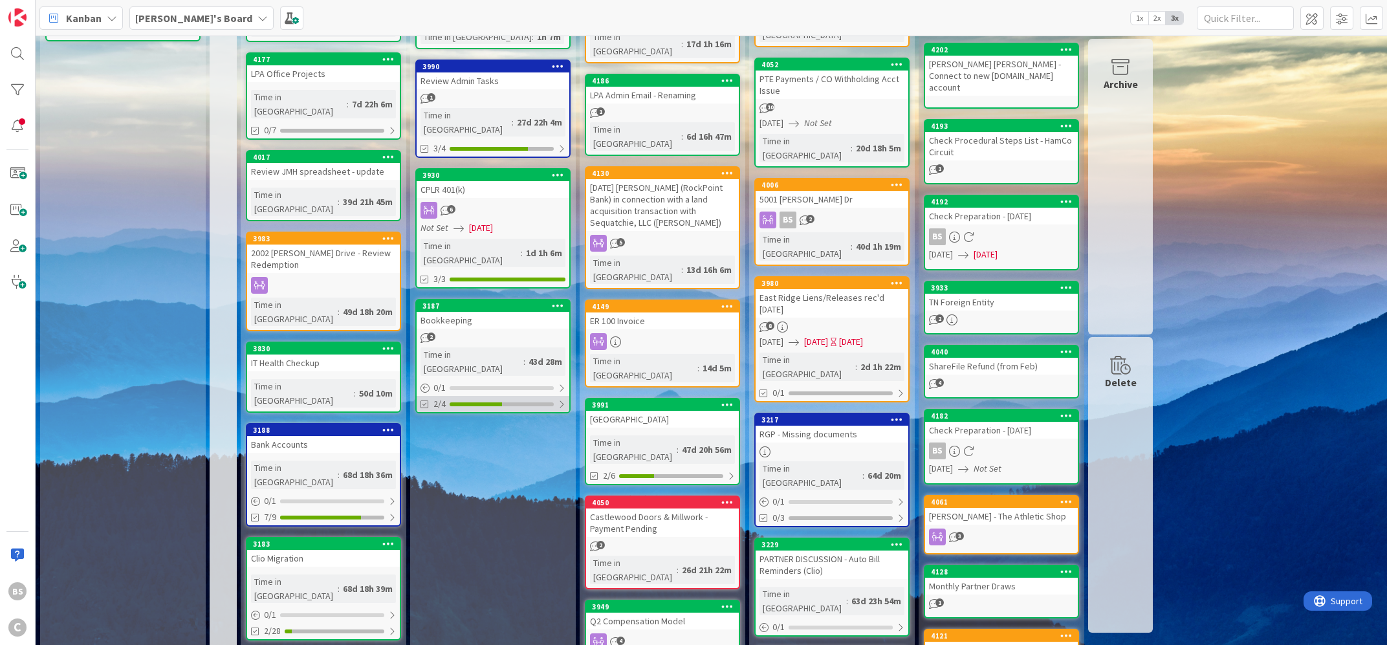
scroll to position [0, 0]
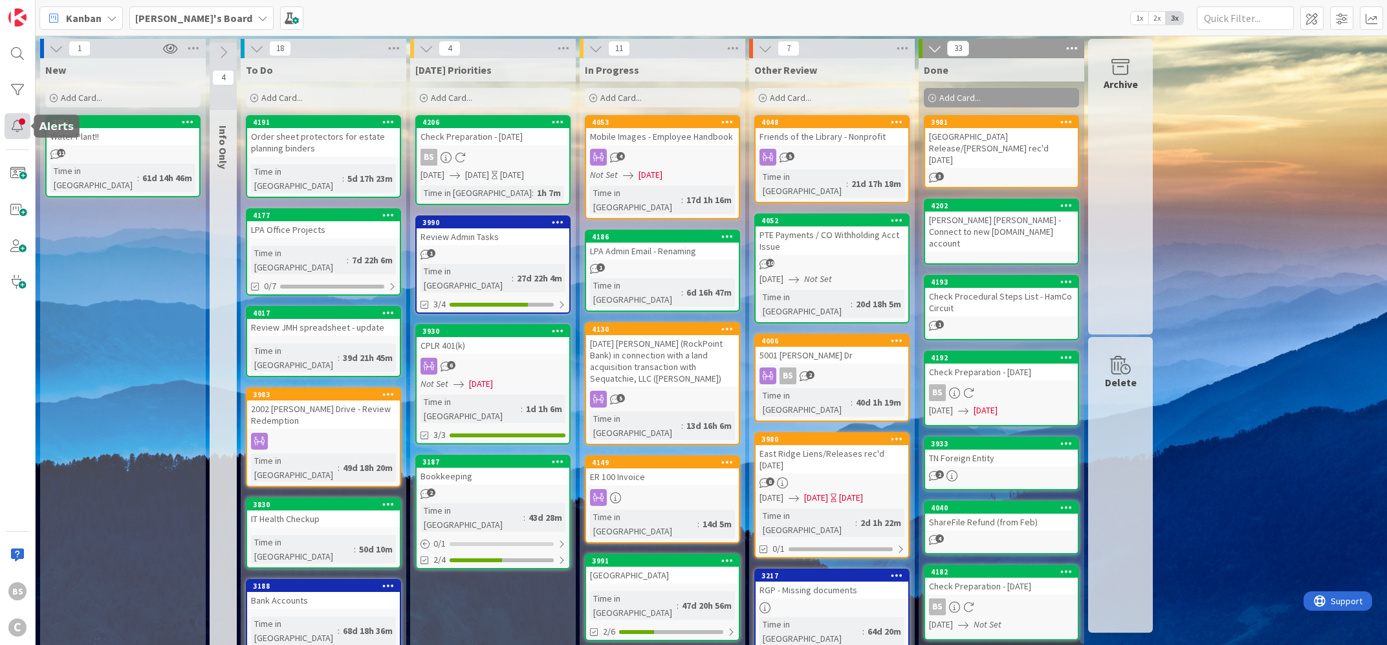
click at [12, 118] on div at bounding box center [18, 126] width 26 height 26
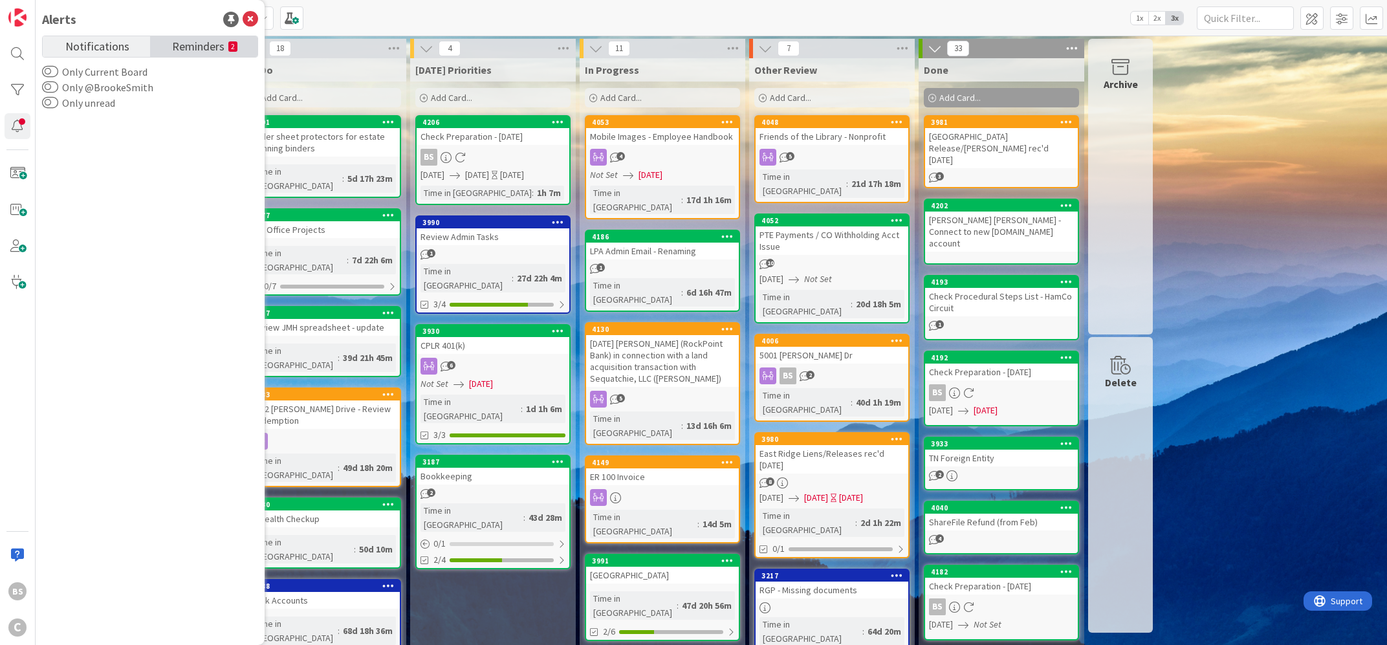
click at [198, 49] on span "Reminders" at bounding box center [198, 45] width 52 height 18
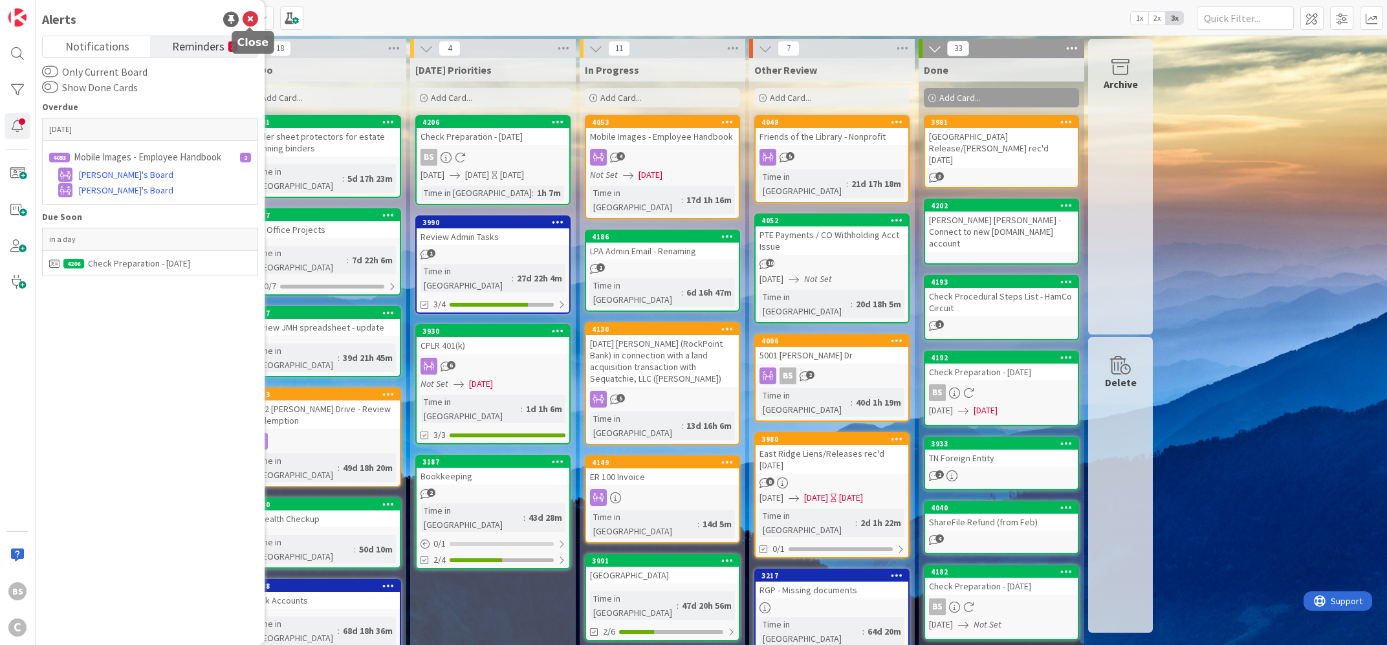
click at [254, 17] on icon at bounding box center [251, 20] width 16 height 16
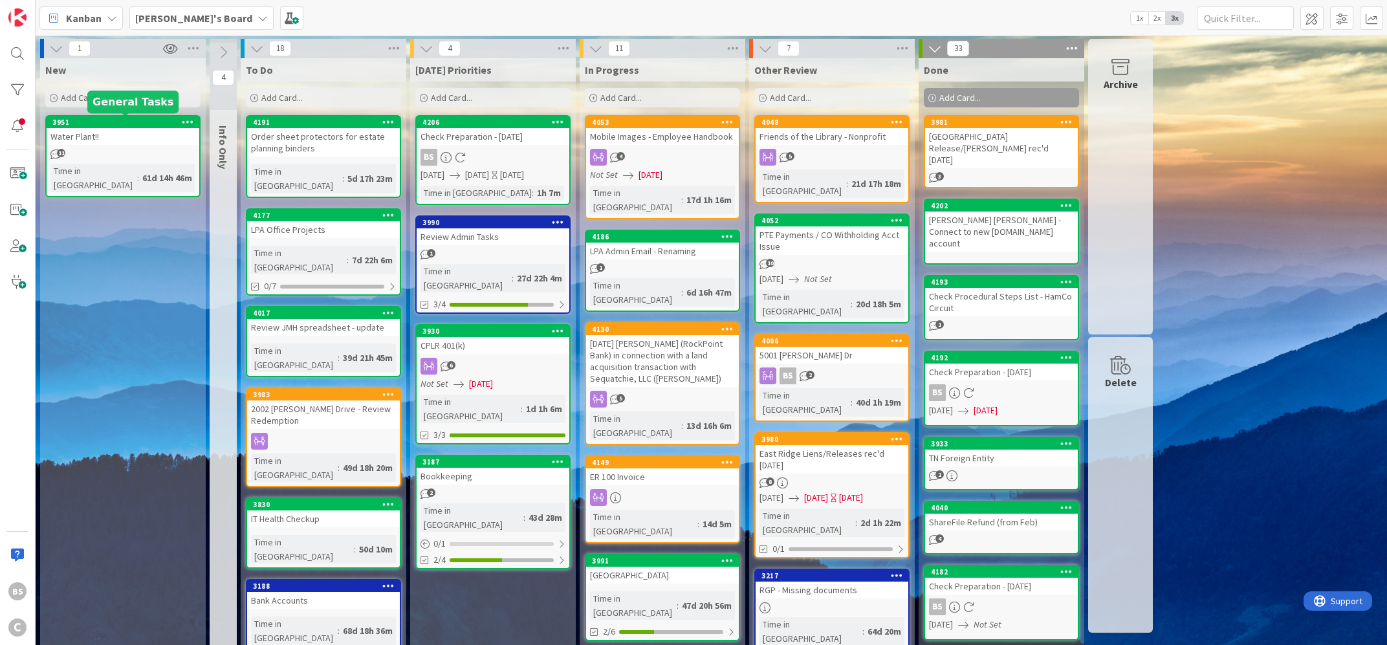
click at [113, 116] on div "3951" at bounding box center [123, 122] width 153 height 12
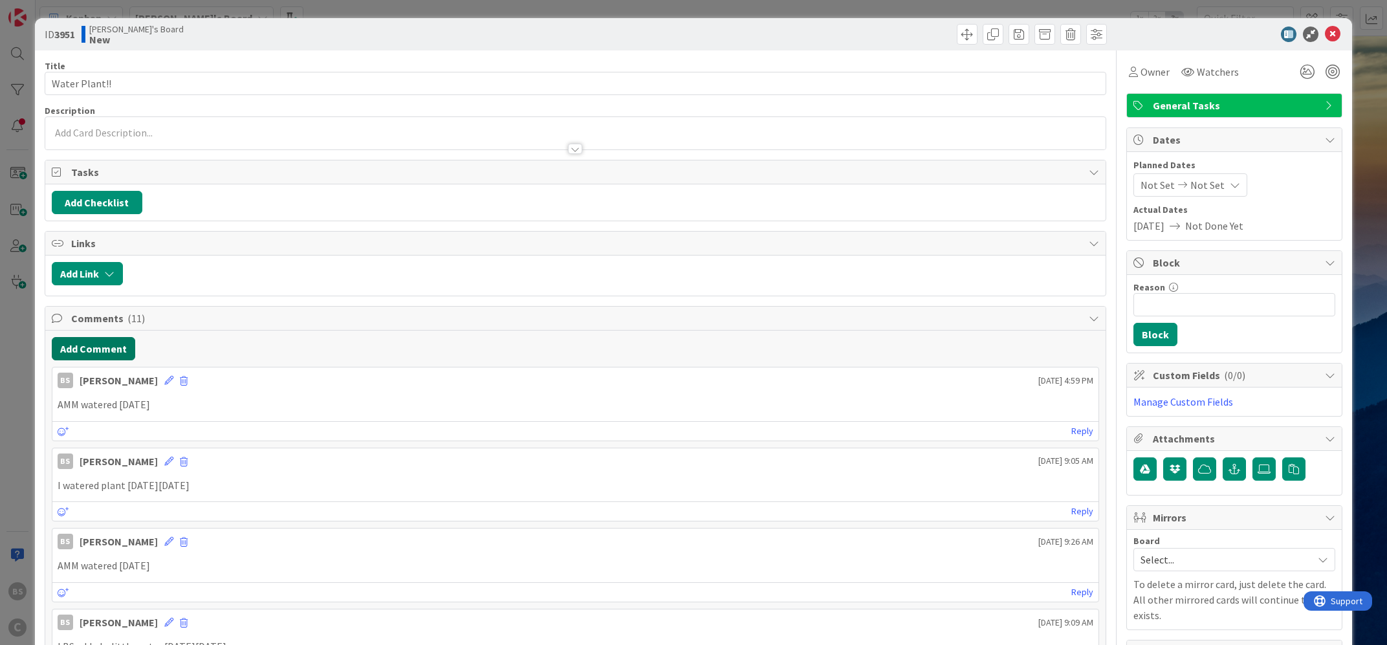
click at [88, 347] on button "Add Comment" at bounding box center [93, 348] width 83 height 23
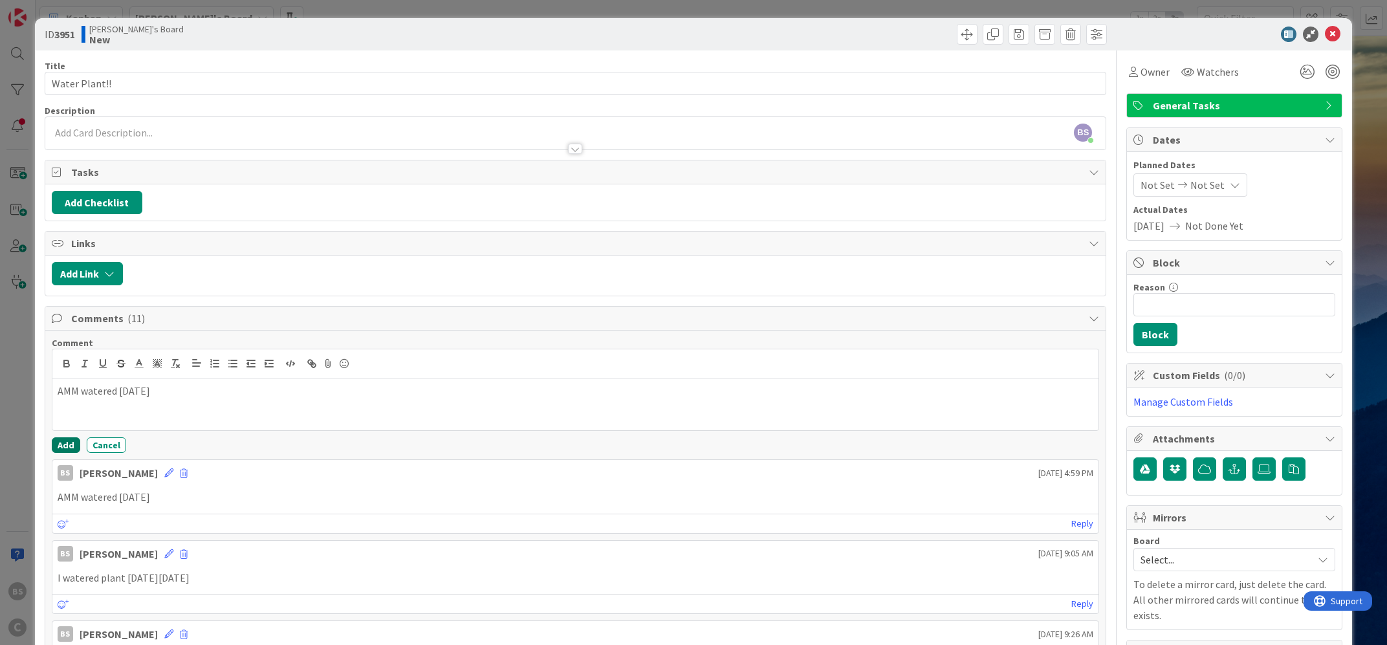
click at [72, 450] on button "Add" at bounding box center [66, 445] width 28 height 16
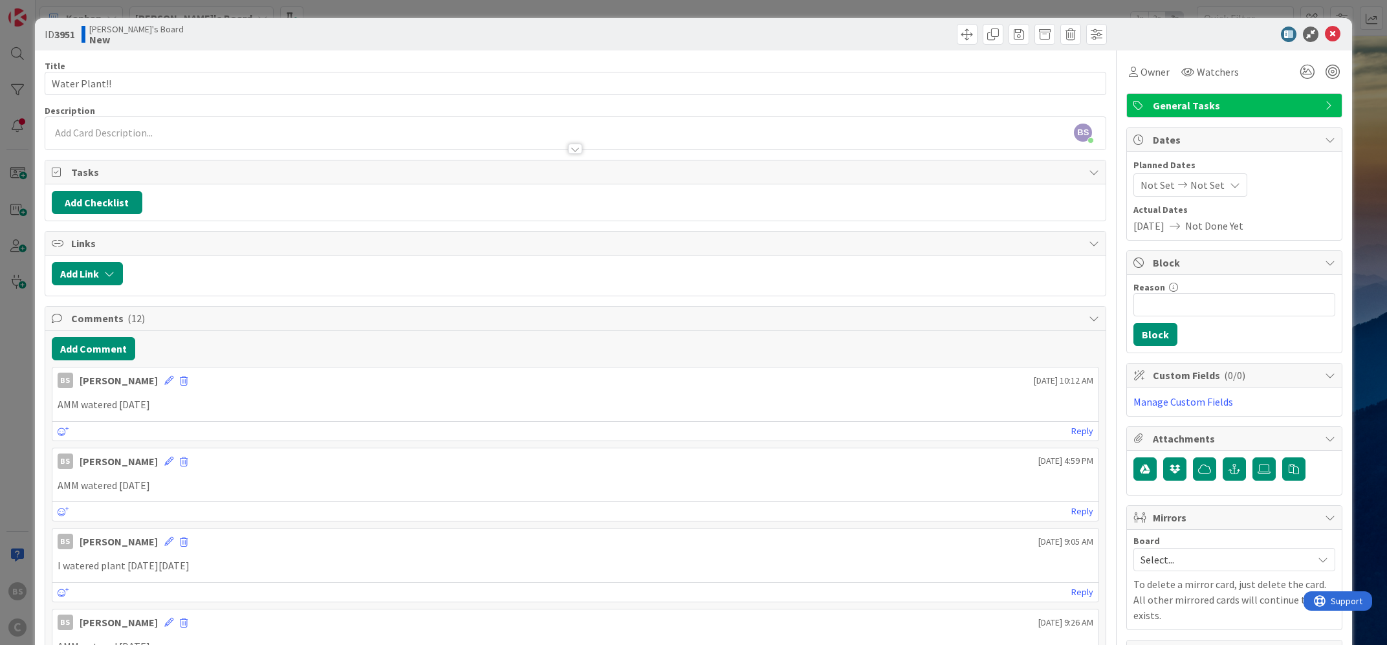
click at [1330, 27] on icon at bounding box center [1333, 35] width 16 height 16
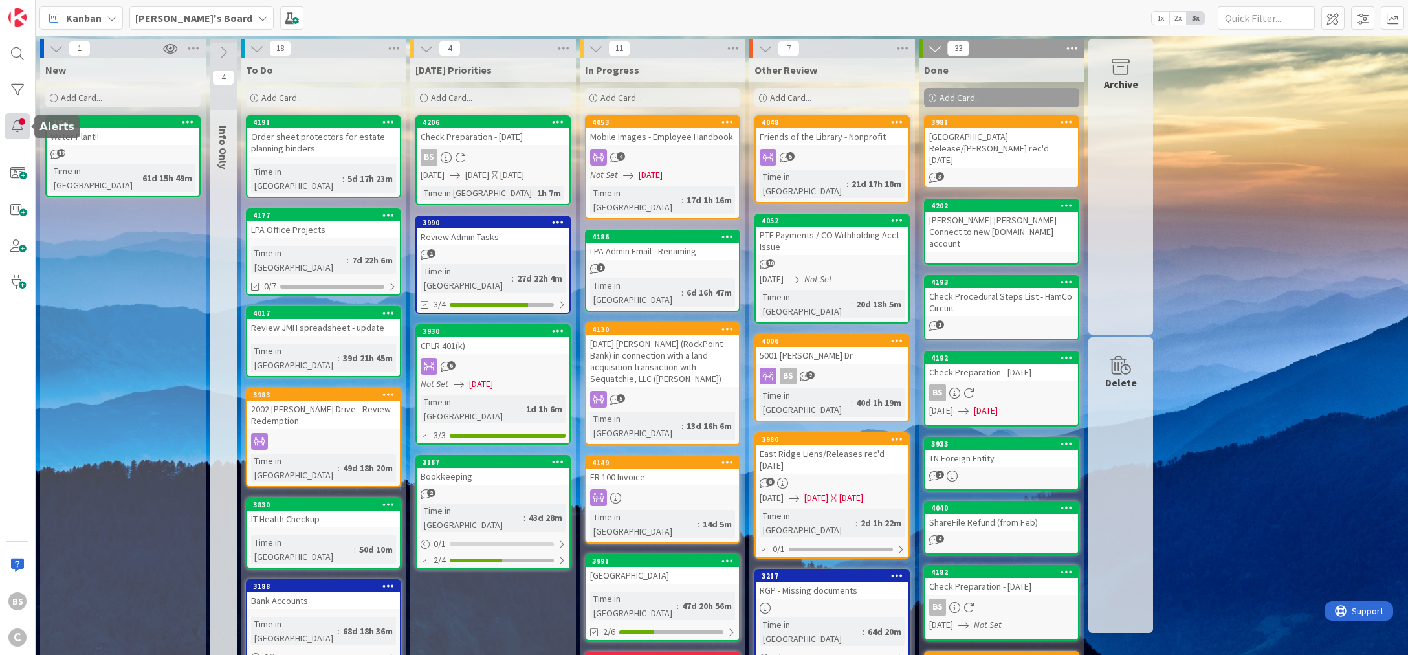
click at [17, 131] on div at bounding box center [18, 126] width 26 height 26
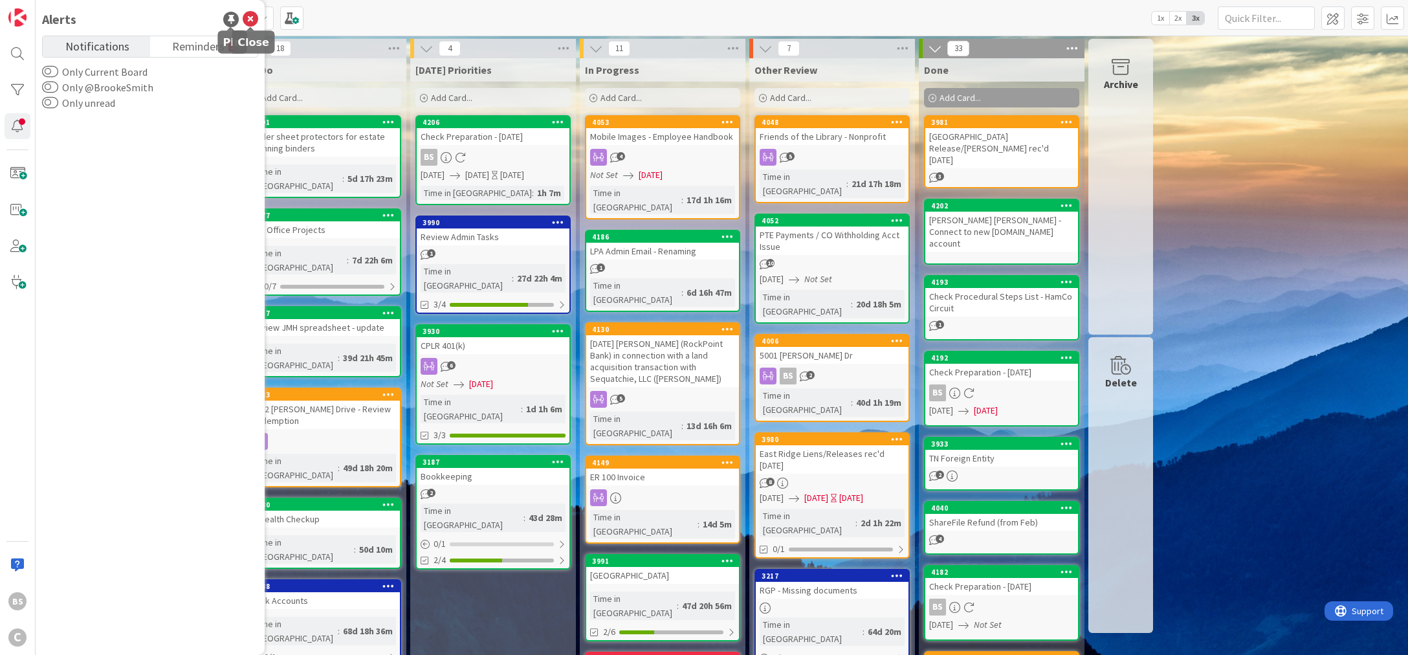
click at [253, 17] on icon at bounding box center [251, 20] width 16 height 16
